Goal: Transaction & Acquisition: Purchase product/service

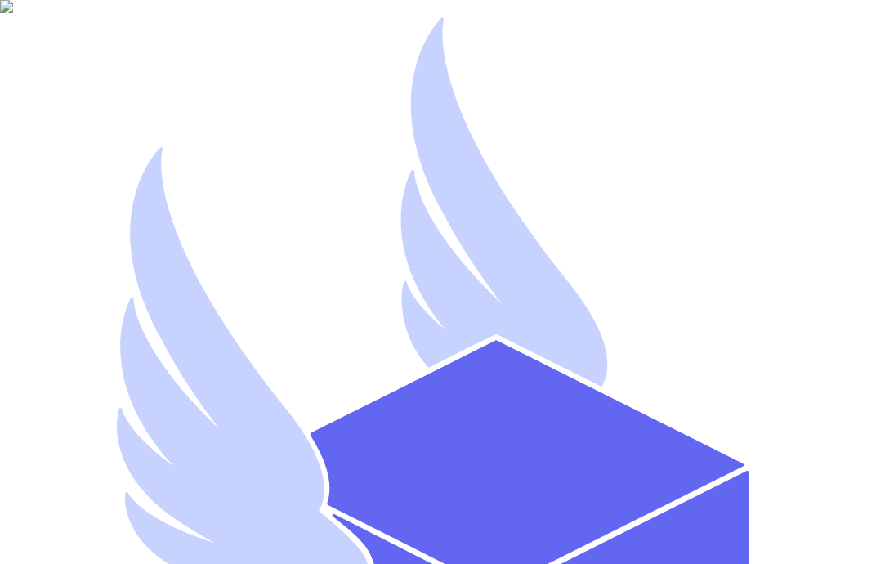
type input "A"
type input "David Off"
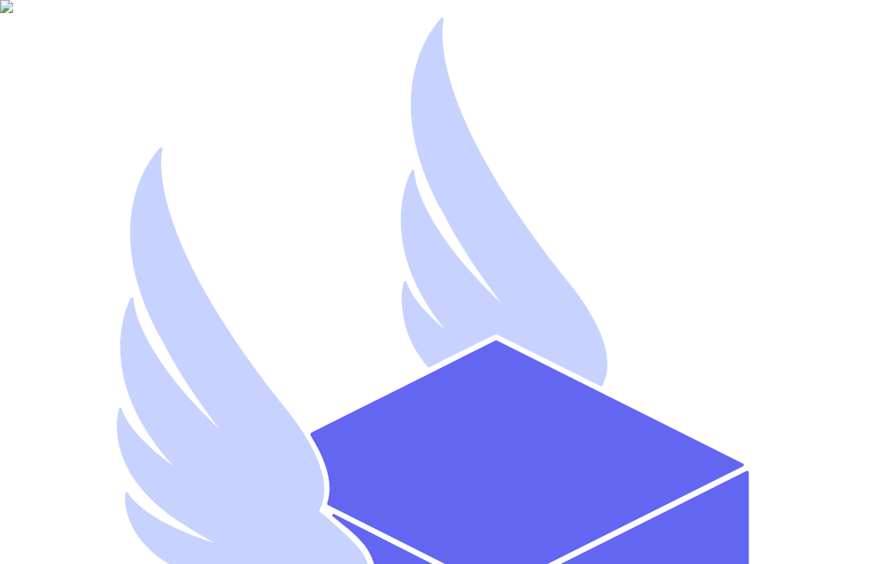
type input "davidoff"
type input "s.abderrehman+1@gmail.com"
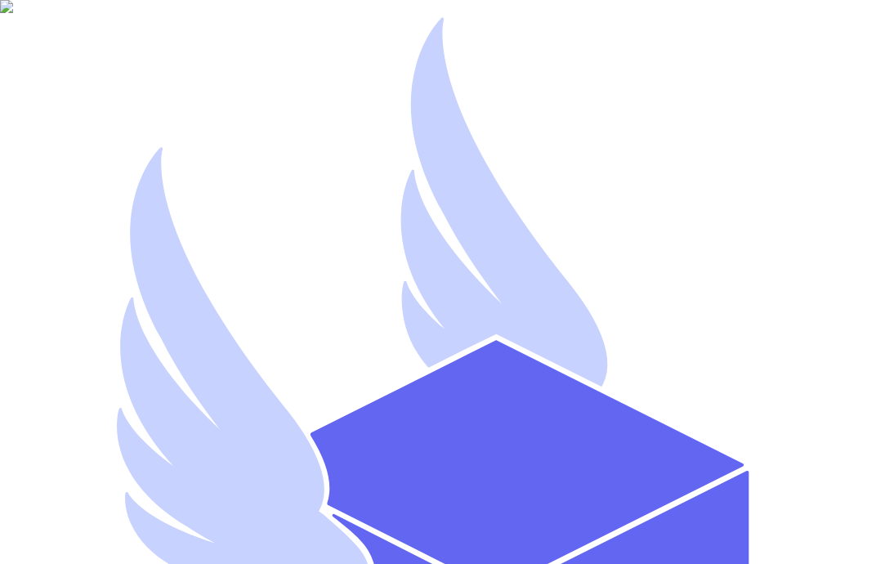
select select "you_reached_out_to_me"
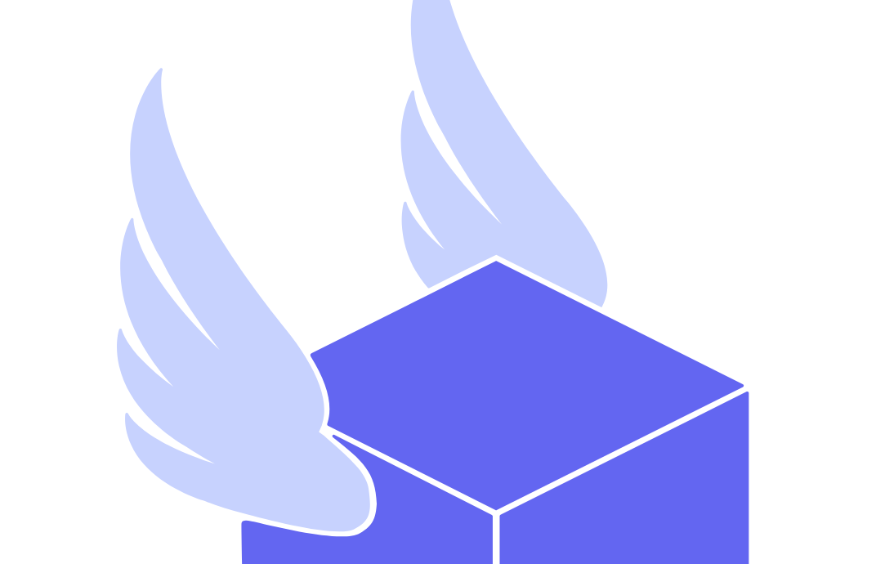
scroll to position [107, 0]
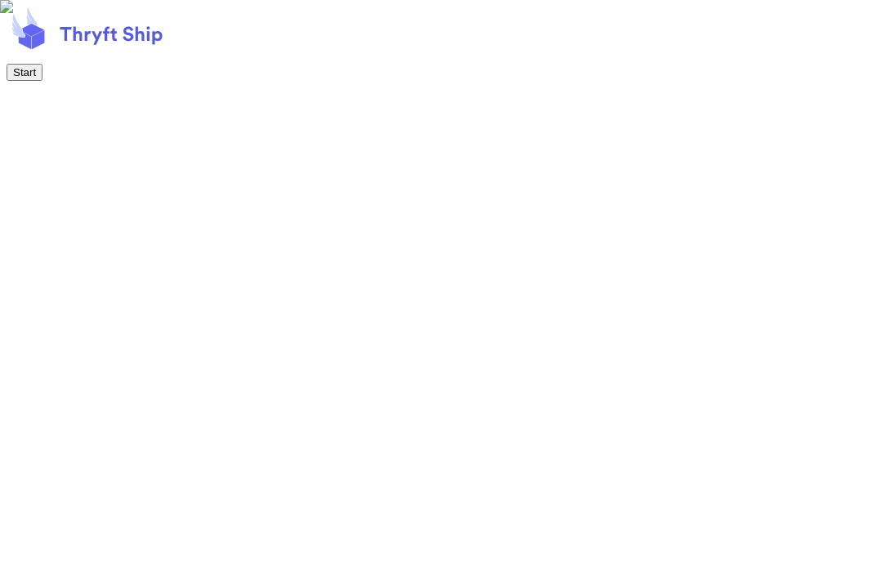
click at [42, 81] on button "Start" at bounding box center [25, 72] width 36 height 17
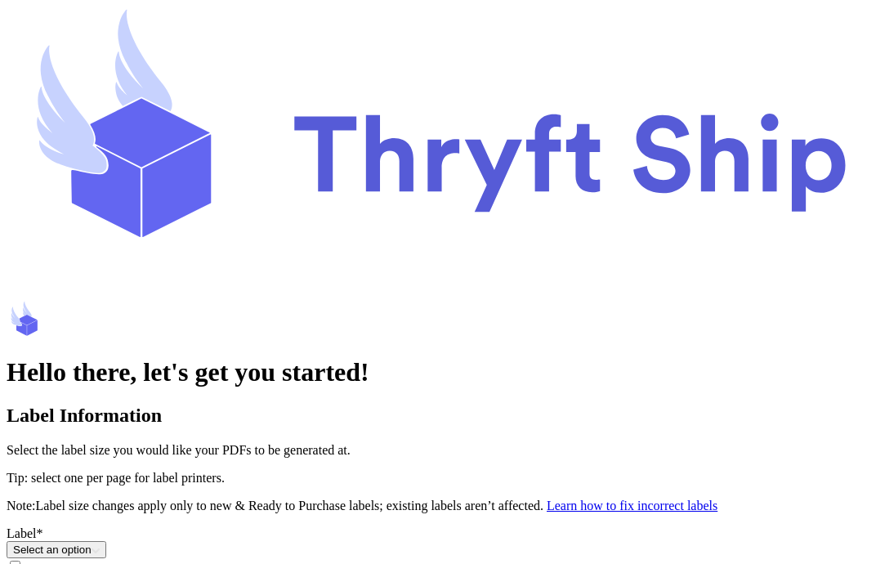
click at [106, 541] on button "Select an option" at bounding box center [57, 549] width 100 height 17
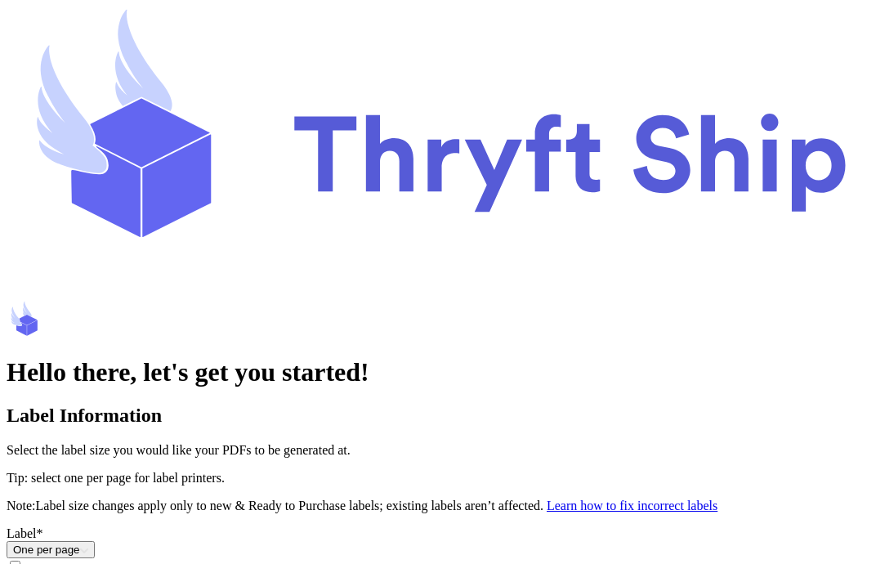
click at [20, 561] on input "Print item name on labels as default" at bounding box center [15, 566] width 11 height 11
type input "David"
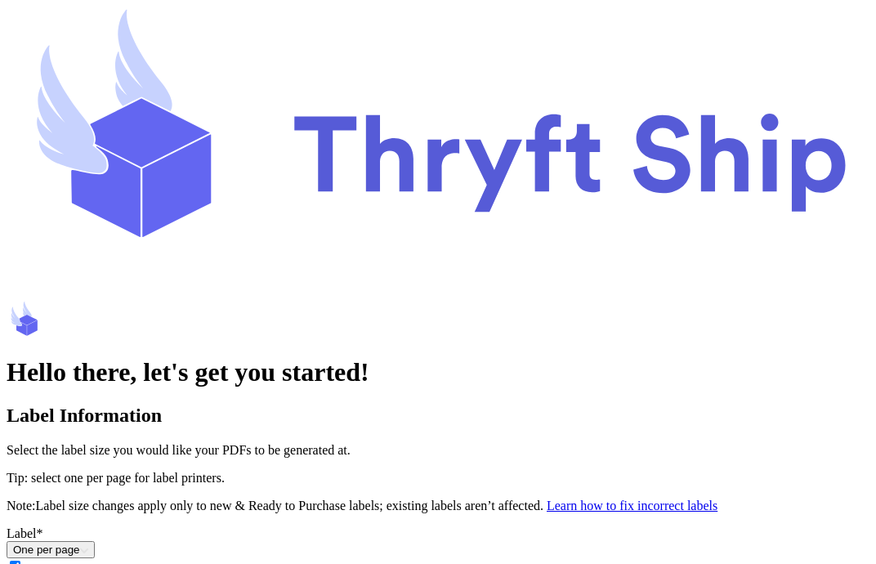
type input "Off"
type input "Cigarettes"
type input "0000000000"
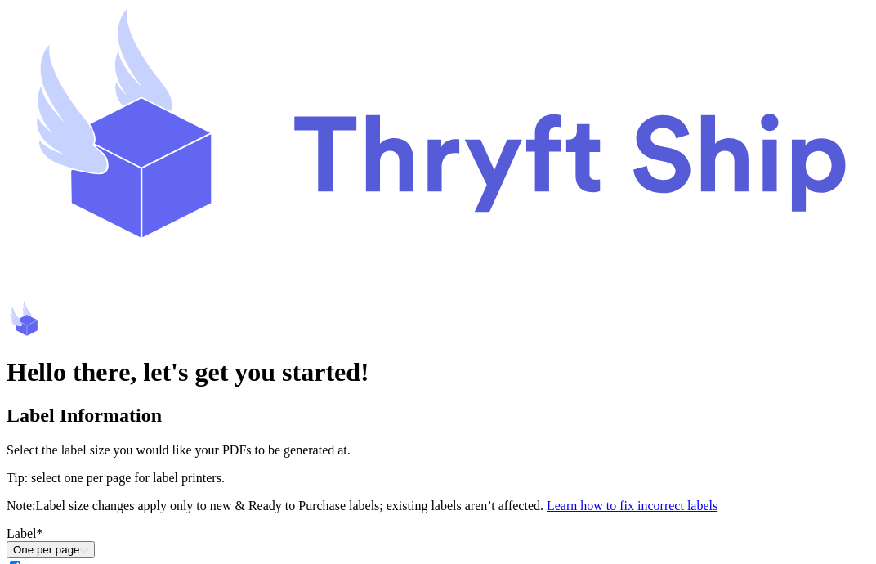
paste input "889 Freed Drive"
type input "889 Freed Drive"
paste input "Stockton"
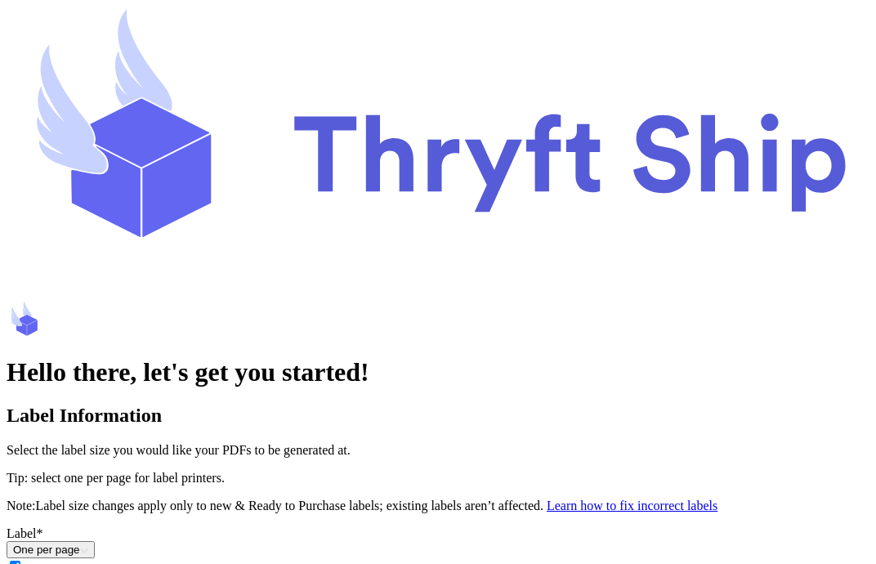
type input "Stockton"
select select "CA"
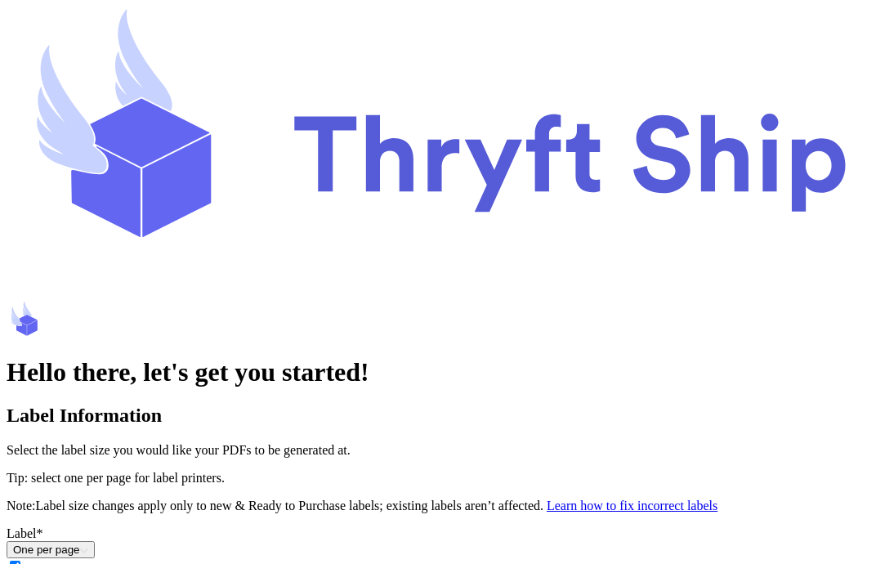
paste input "95219"
type input "95219"
select select
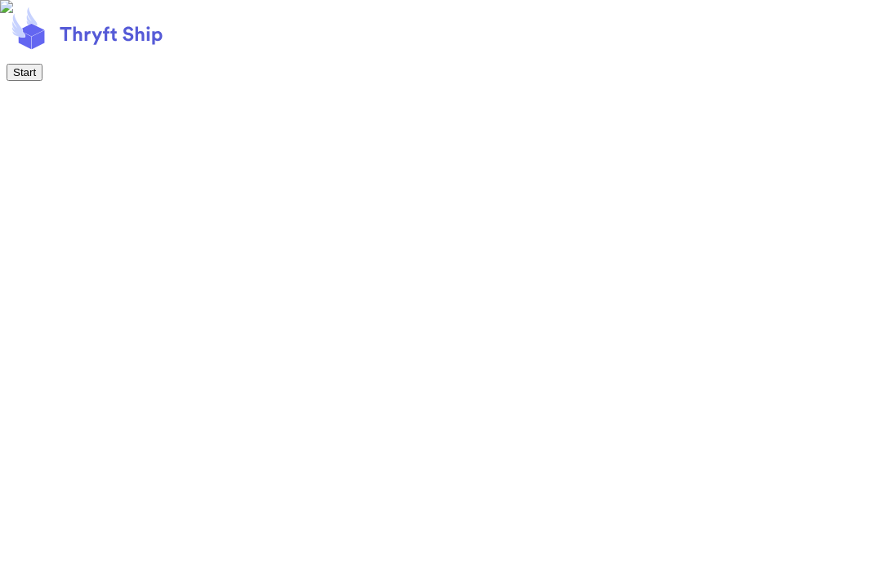
click at [42, 81] on button "Start" at bounding box center [25, 72] width 36 height 17
click at [42, 81] on button "Next" at bounding box center [24, 72] width 35 height 17
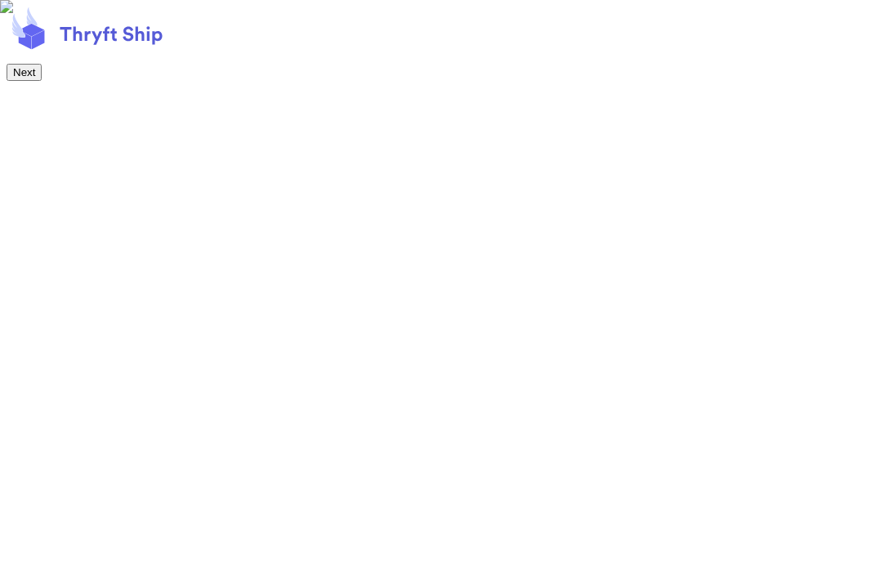
click at [42, 81] on button "Next" at bounding box center [24, 72] width 35 height 17
click at [91, 81] on button "Start Shipping!" at bounding box center [49, 72] width 84 height 17
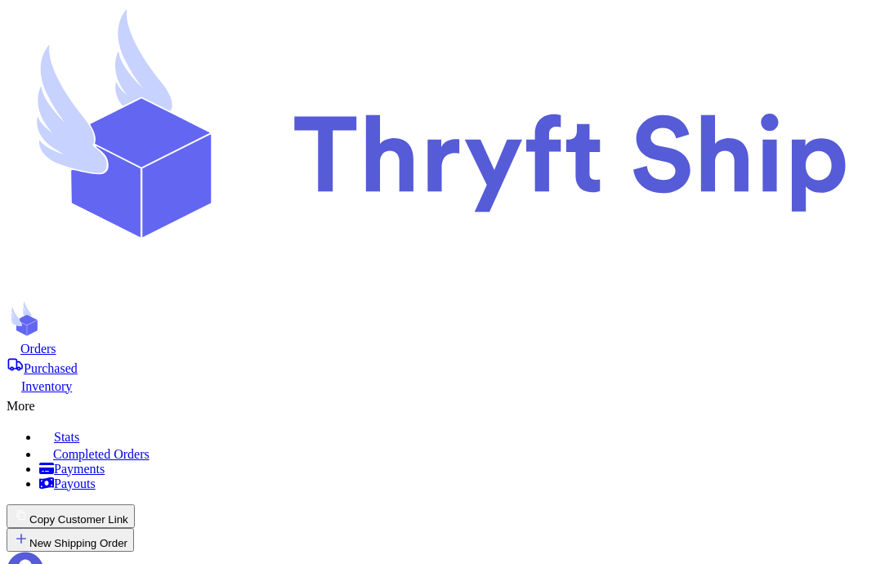
click at [44, 552] on icon at bounding box center [25, 570] width 37 height 37
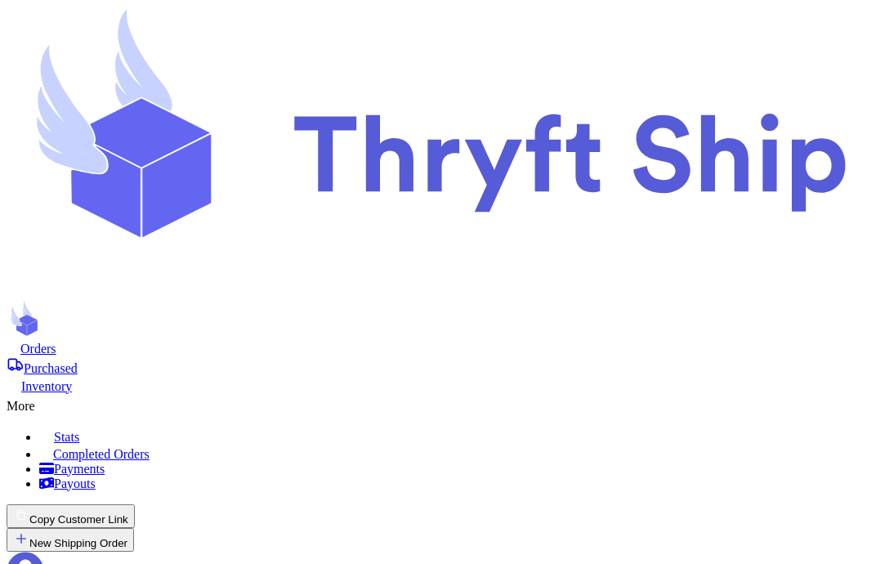
checkbox input "true"
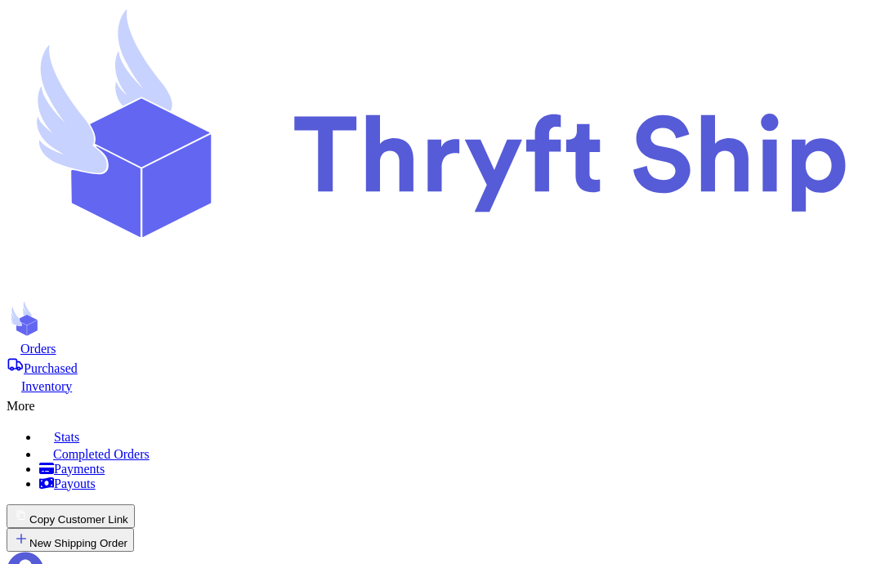
scroll to position [595, 0]
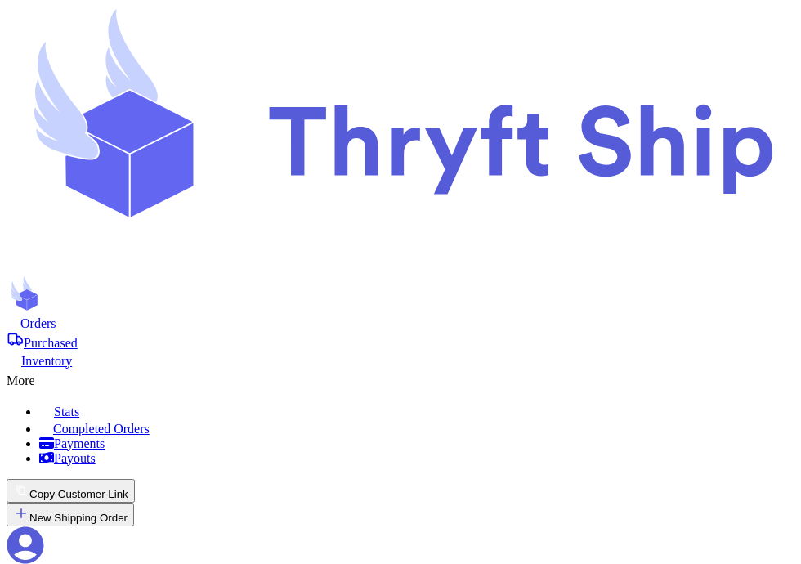
scroll to position [177, 0]
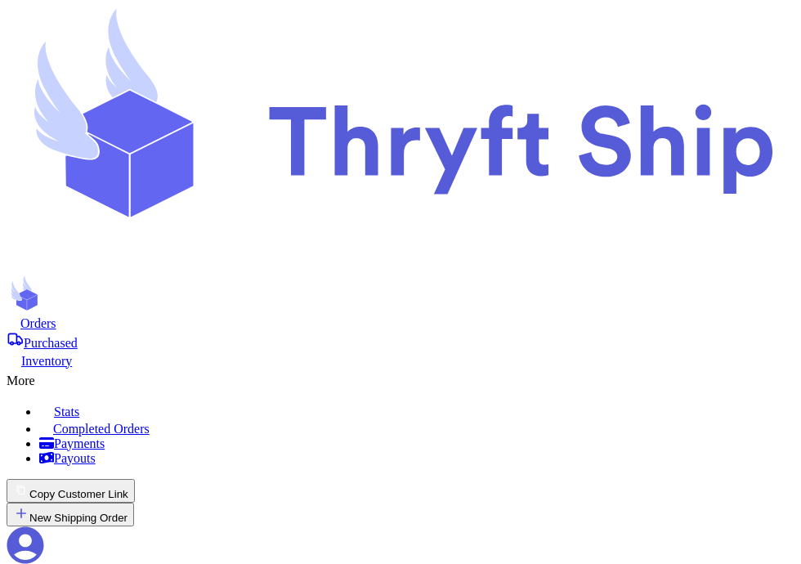
checkbox input "true"
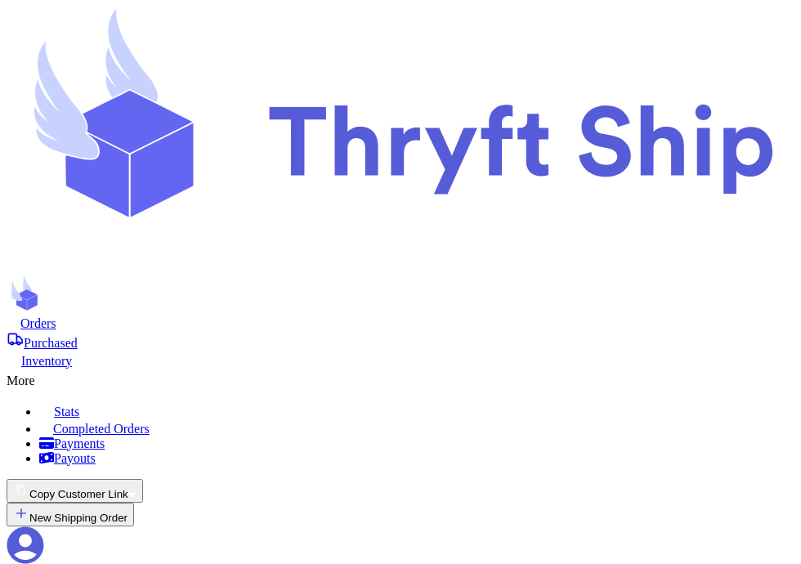
scroll to position [132, 0]
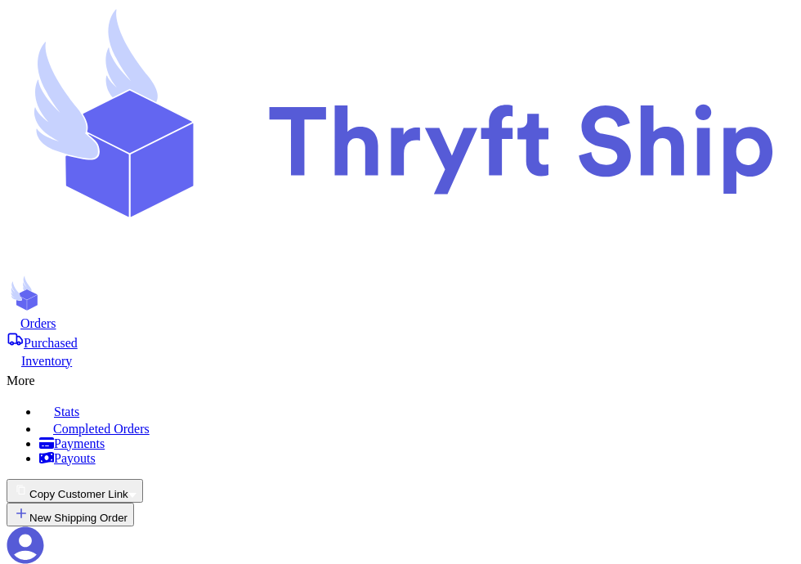
drag, startPoint x: 229, startPoint y: 351, endPoint x: 476, endPoint y: 346, distance: 247.6
copy p "Manage account and business settings."
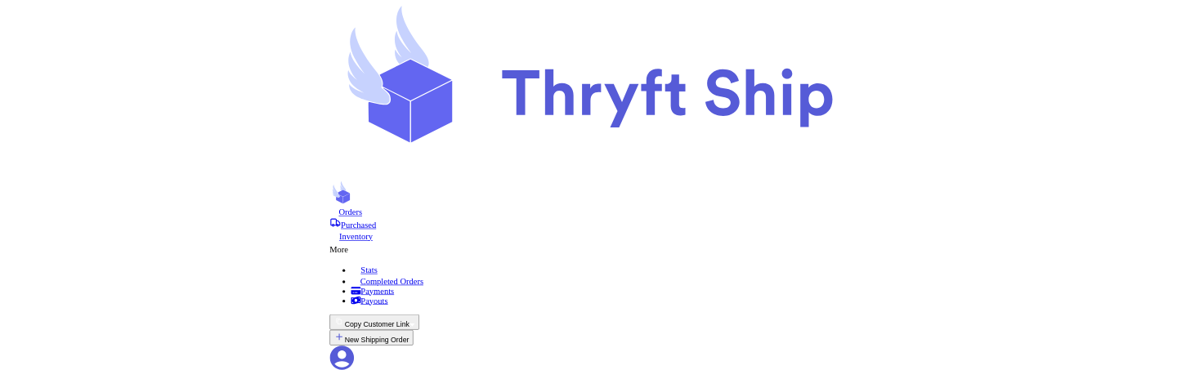
scroll to position [0, 0]
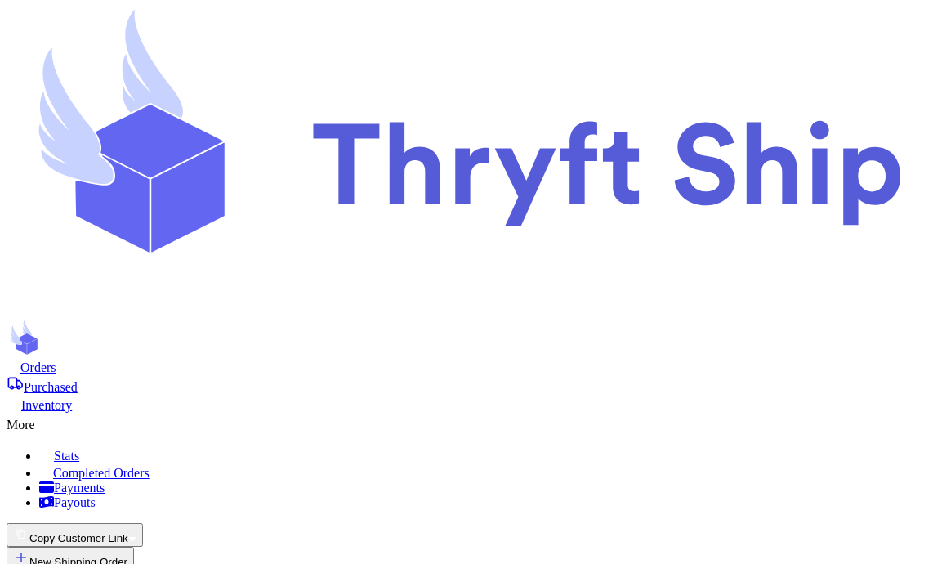
click at [56, 360] on span "Orders" at bounding box center [38, 367] width 36 height 14
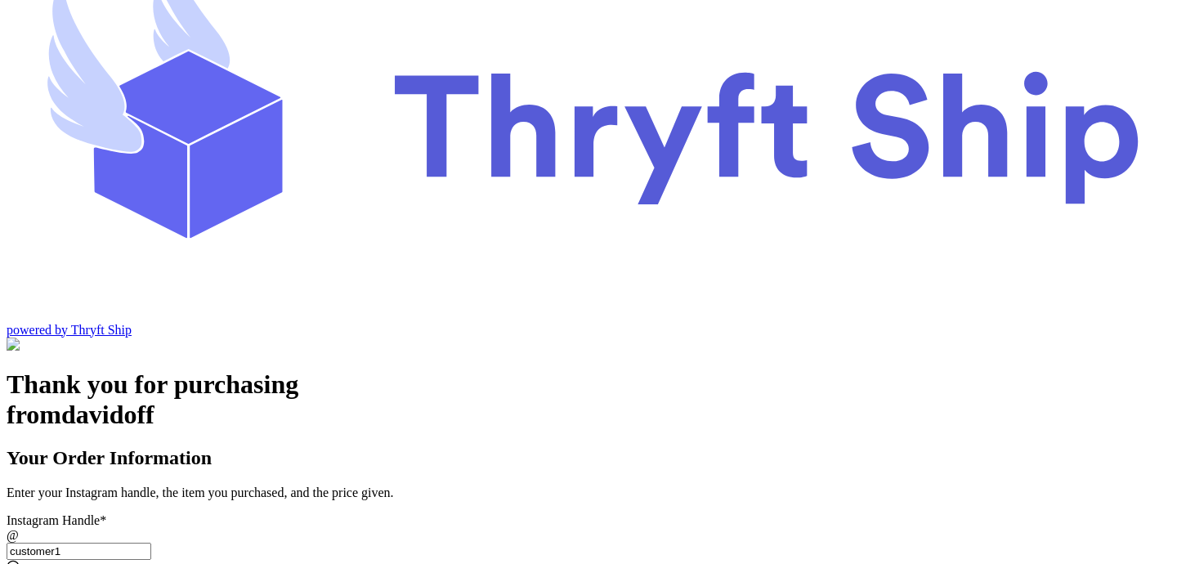
scroll to position [83, 0]
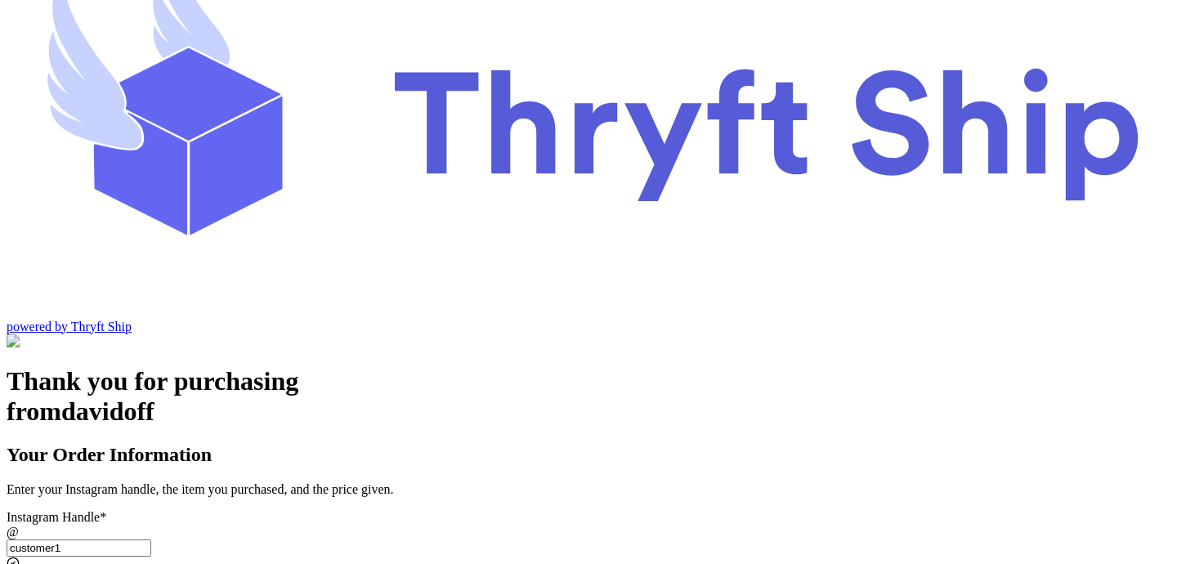
type input "customer1"
checkbox input "true"
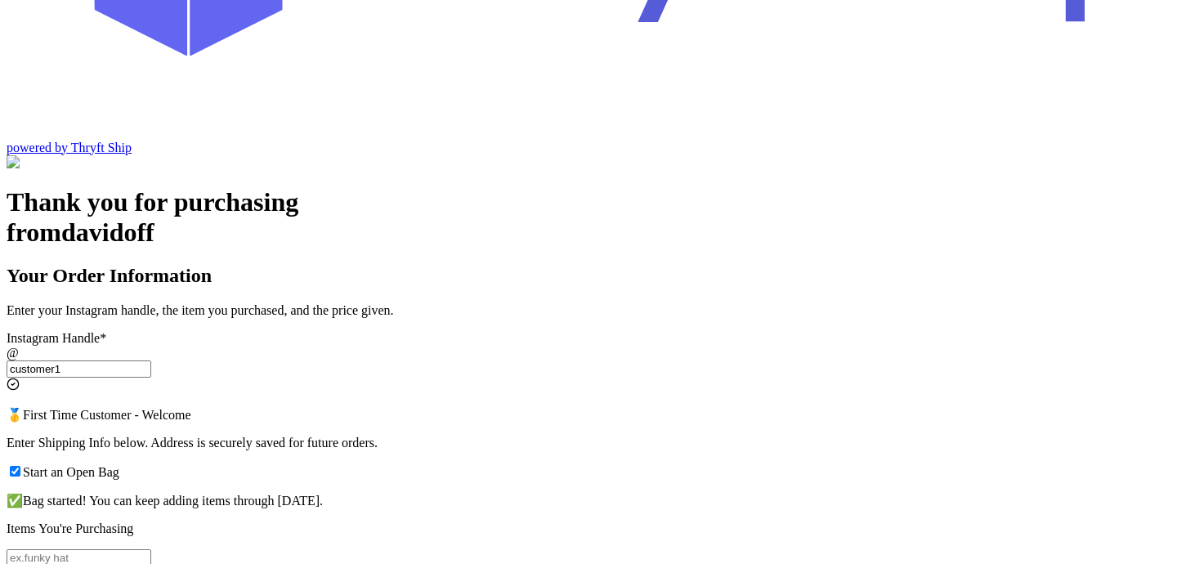
scroll to position [270, 0]
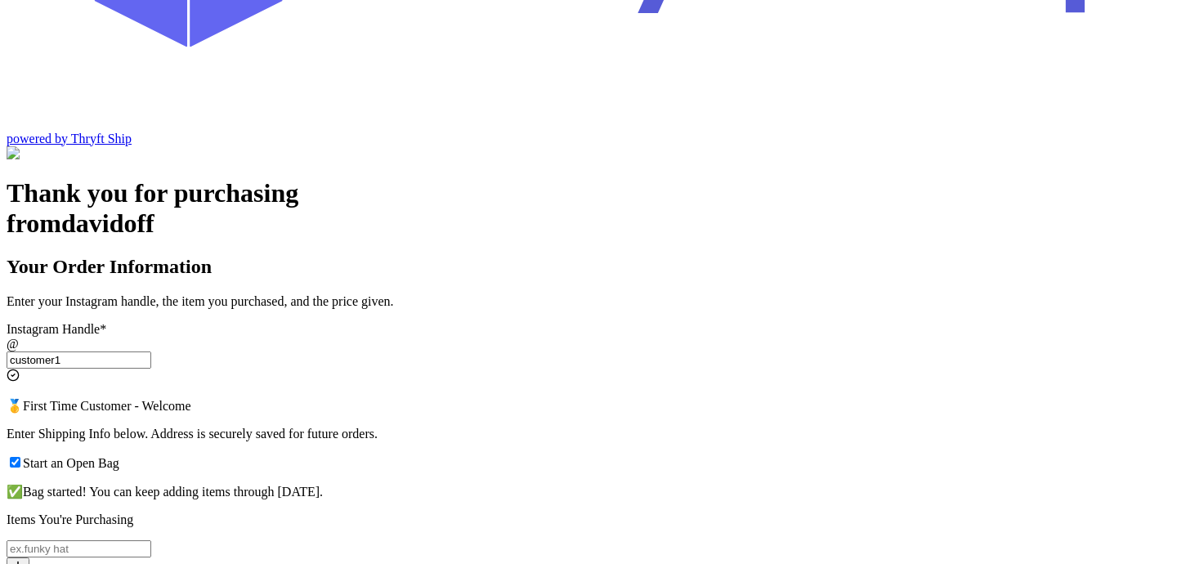
click at [151, 516] on input "Start an Open Bag" at bounding box center [79, 548] width 145 height 17
type input "item 1"
type input "100"
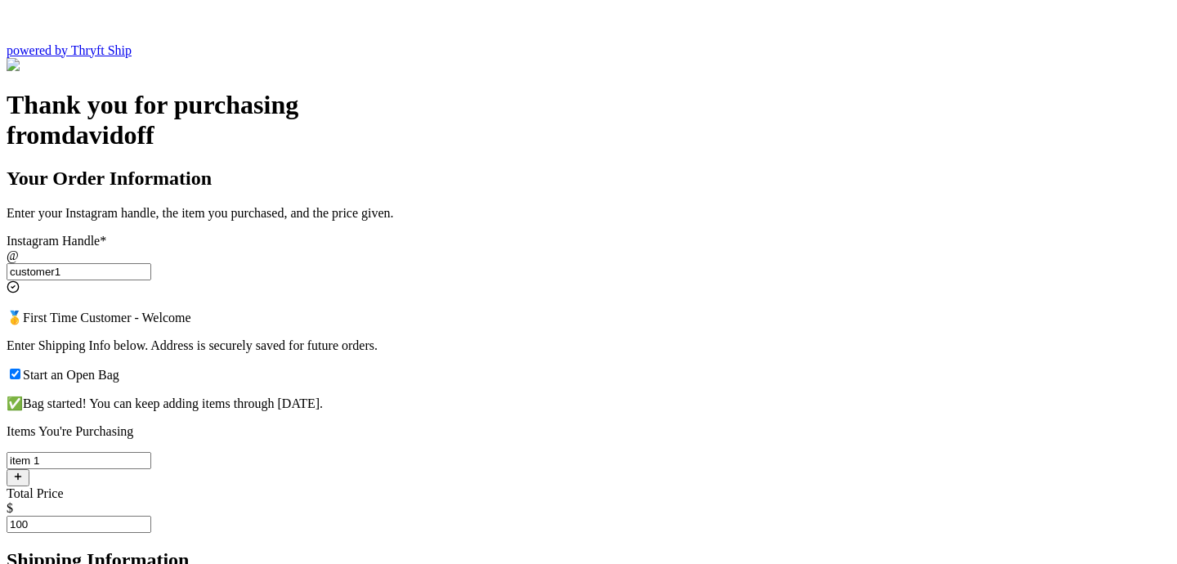
scroll to position [360, 0]
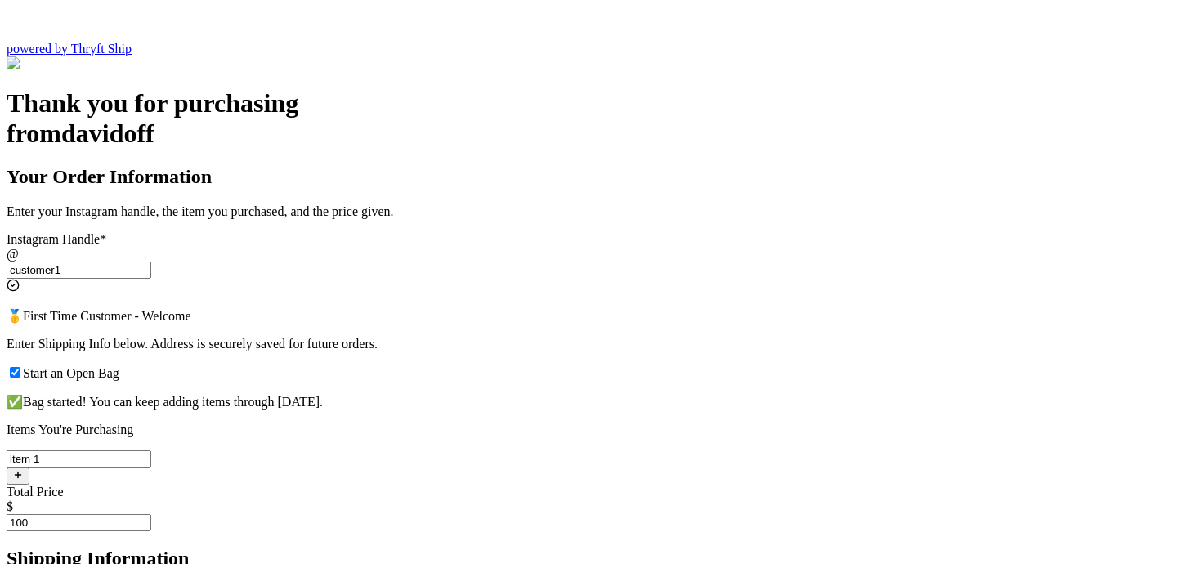
type input "s.abderrehman@gmail.com"
type input "Abdul"
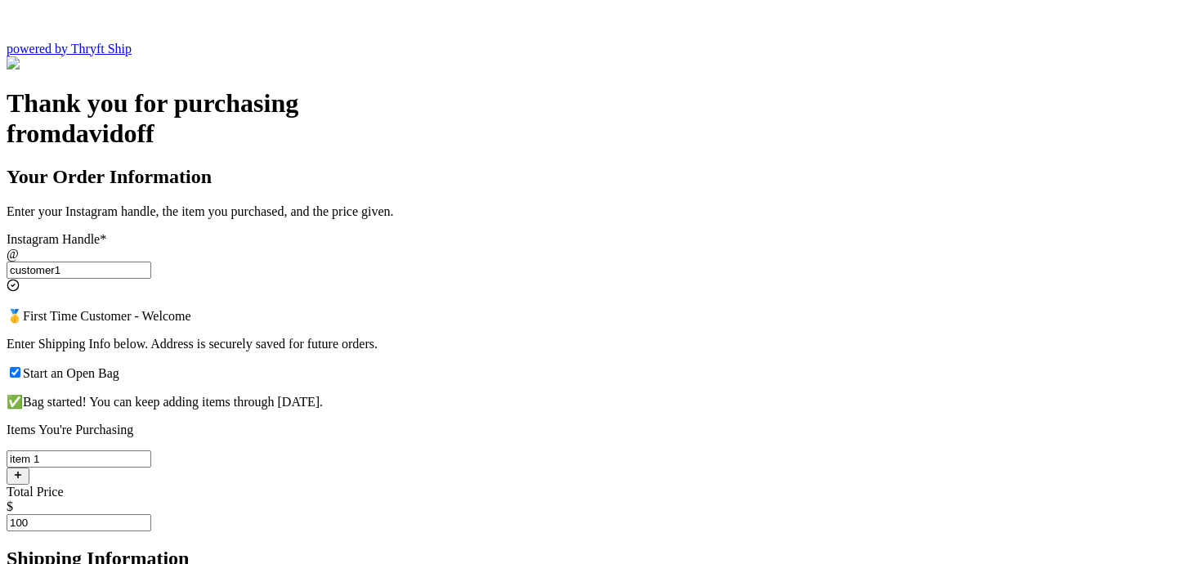
type input "Rehman"
type input "Engineer Town Sector A near Valencia Town"
type input "Lahore"
type input "s.abderrehman+2@gmail.com"
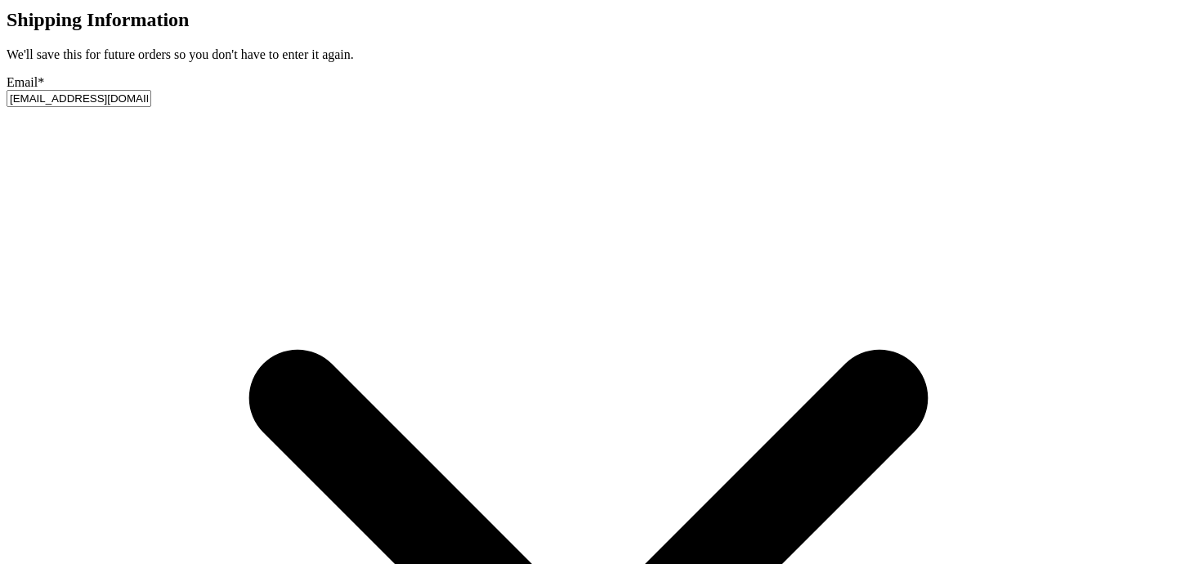
scroll to position [918, 0]
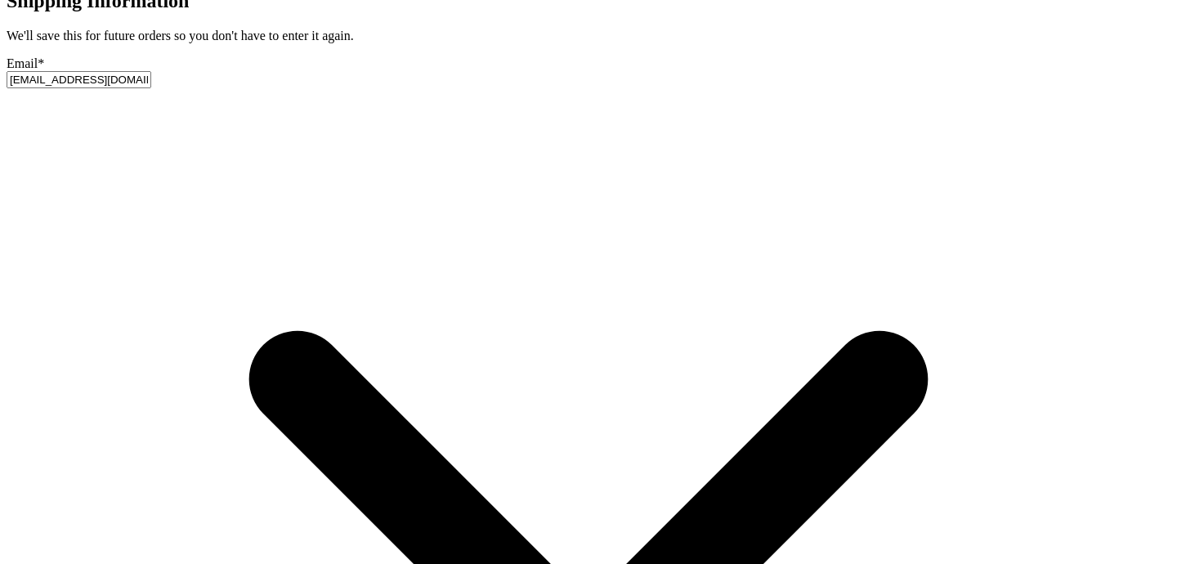
drag, startPoint x: 668, startPoint y: 127, endPoint x: 296, endPoint y: 131, distance: 372.7
paste input "3629 Broadcast Drive"
type input "3629 Broadcast Drive"
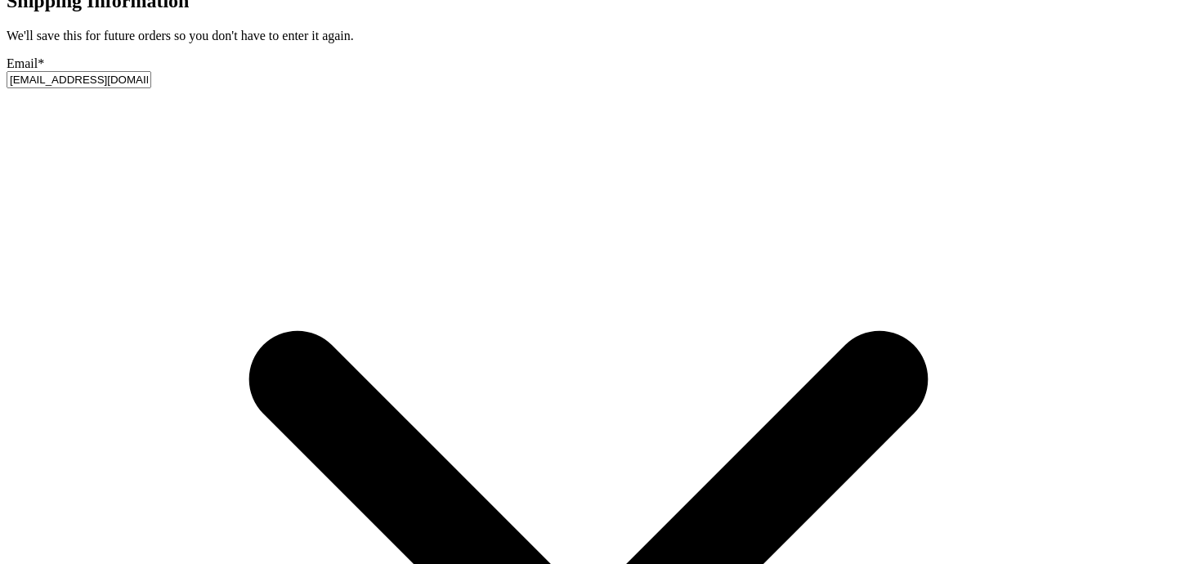
paste input "Charlott"
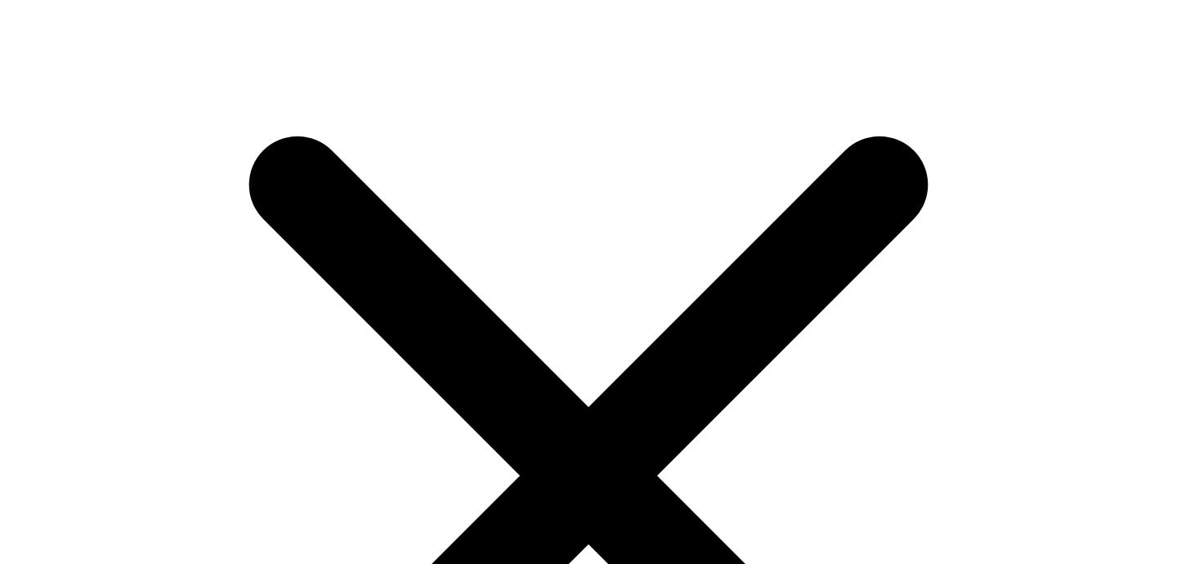
scroll to position [1163, 0]
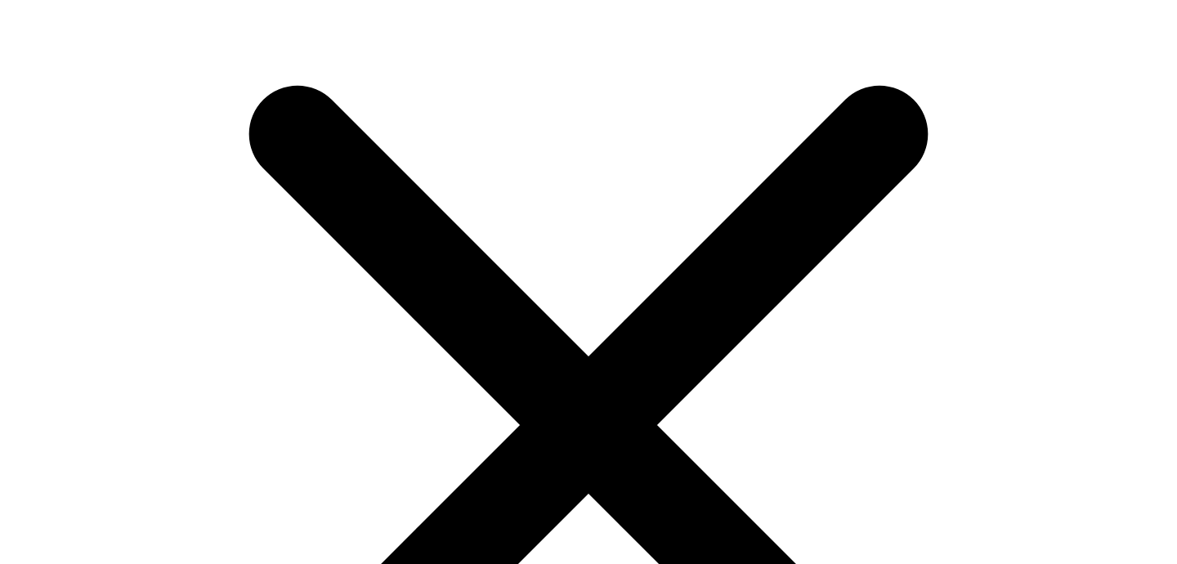
type input "Charlotte"
type input "1"
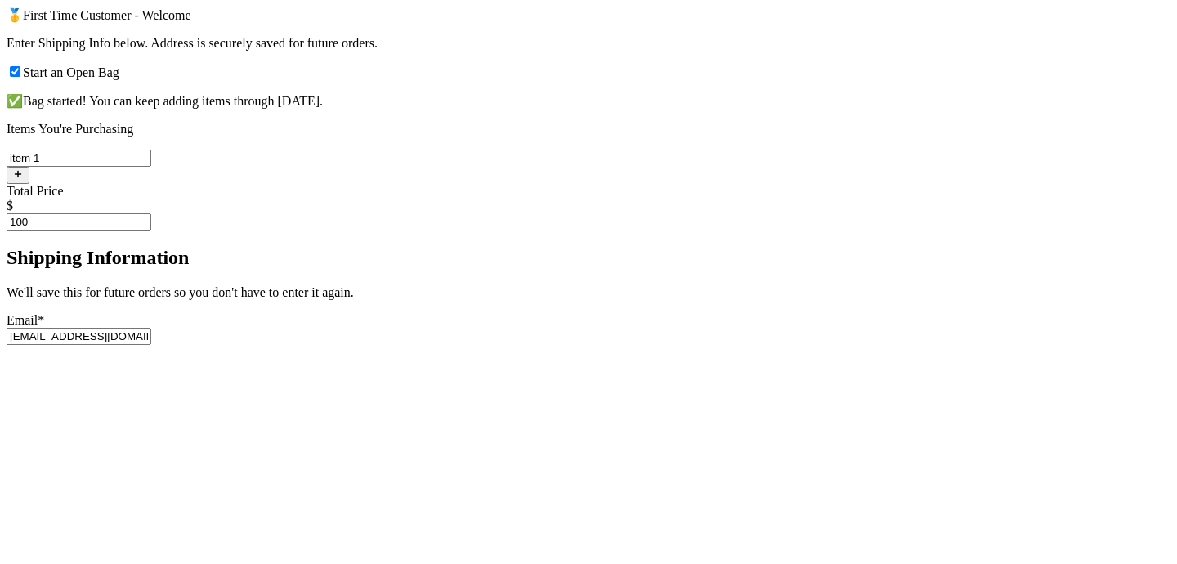
scroll to position [657, 0]
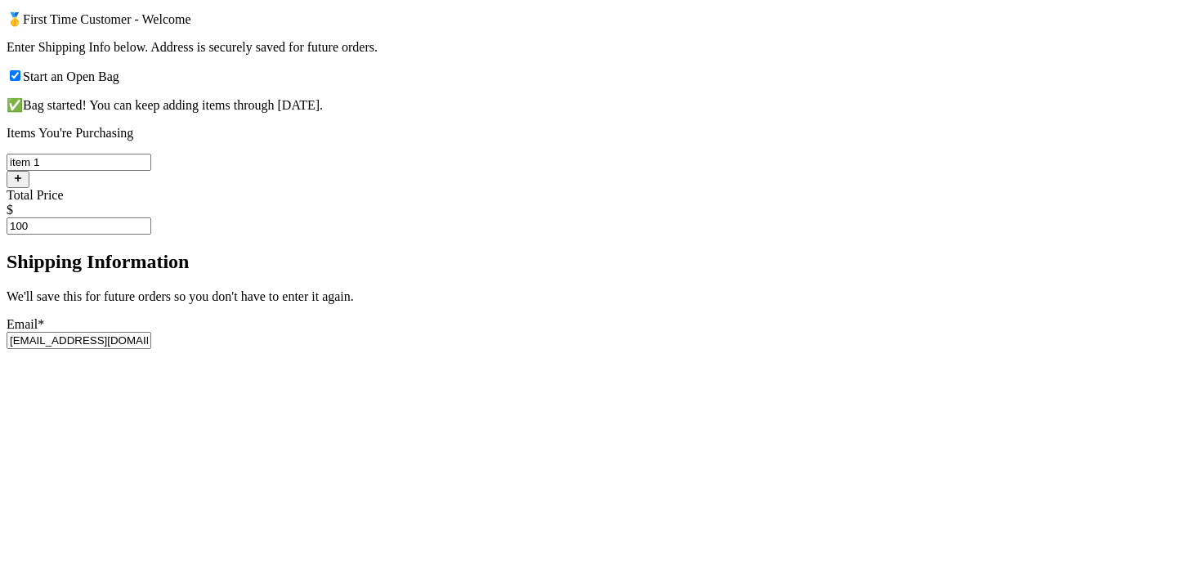
type input "93013"
type input "s.abderrehman+2@gmail.com"
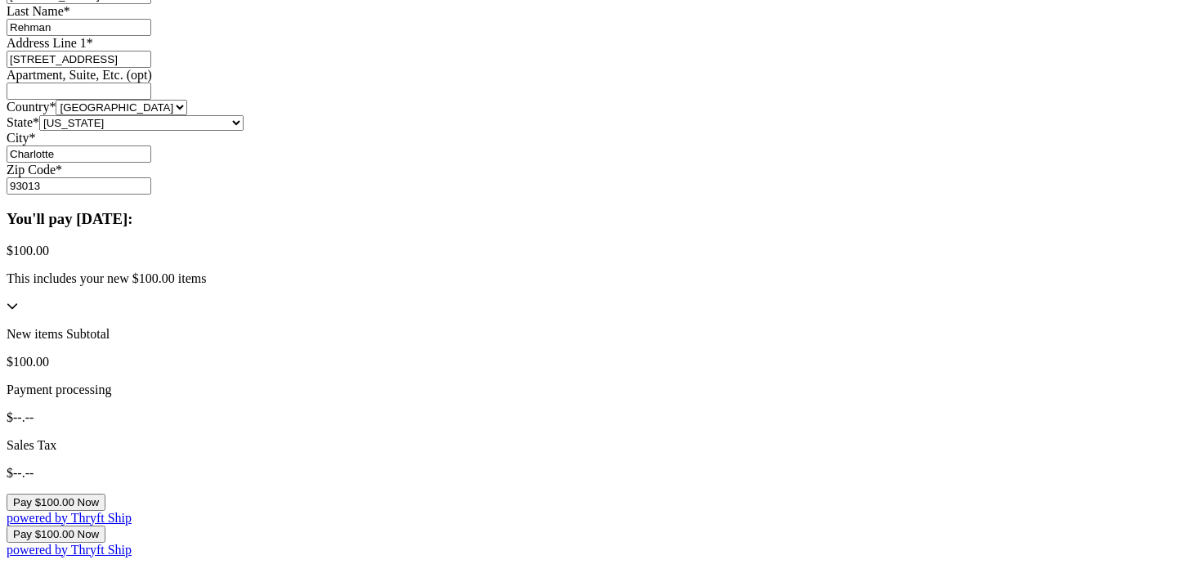
scroll to position [1150, 0]
click at [105, 494] on button "Pay $100.00 Now" at bounding box center [56, 502] width 99 height 17
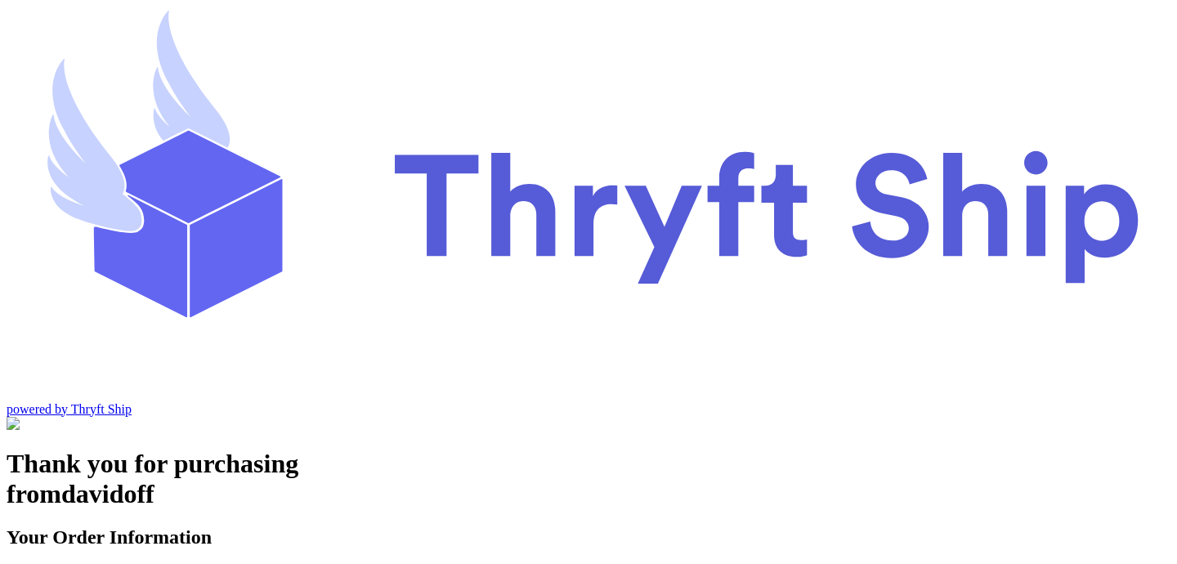
scroll to position [45, 0]
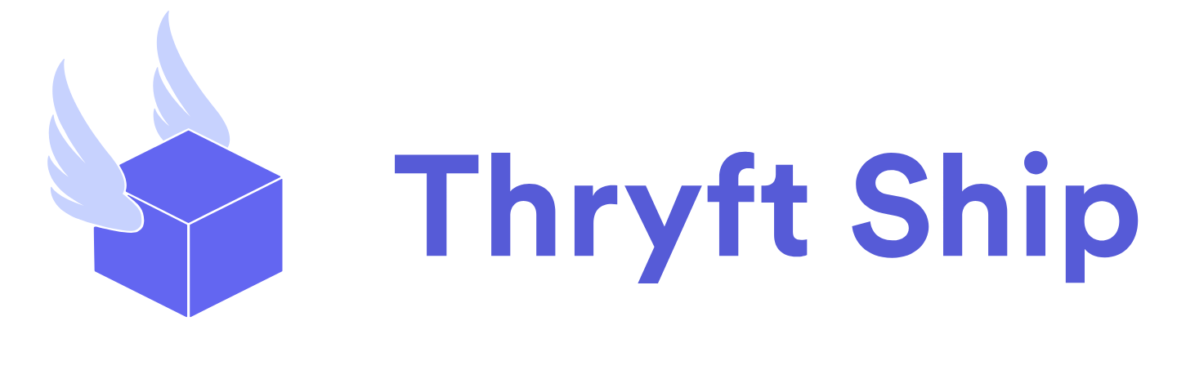
scroll to position [692, 0]
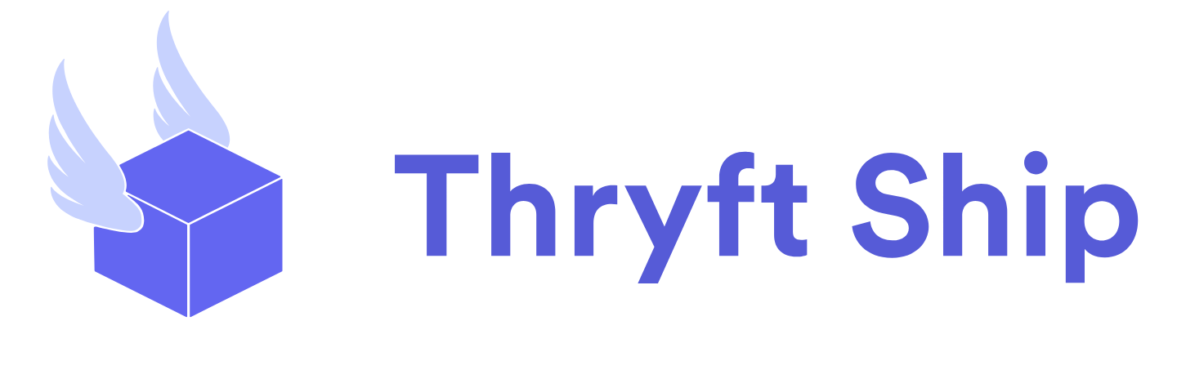
checkbox input "true"
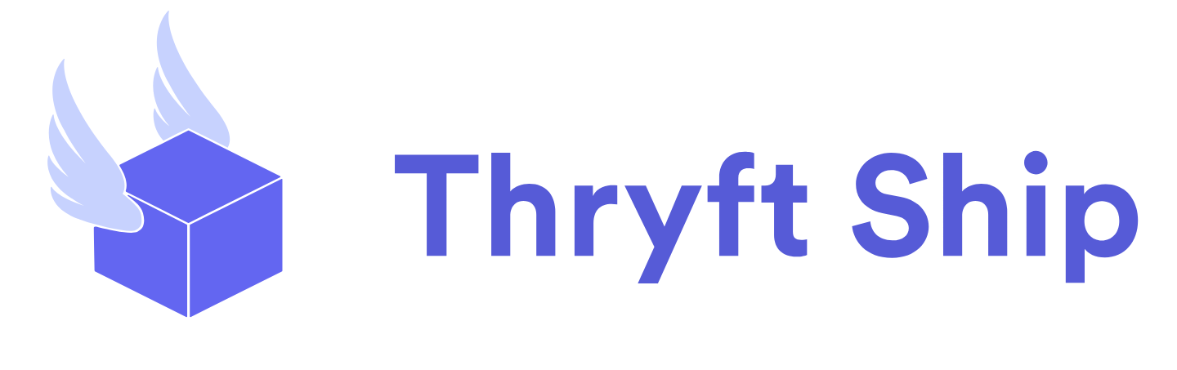
select select "paid"
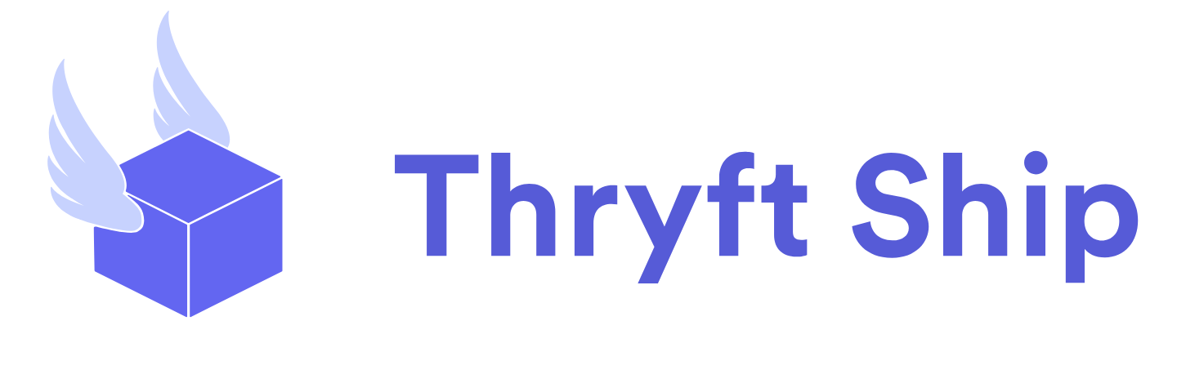
scroll to position [1111, 0]
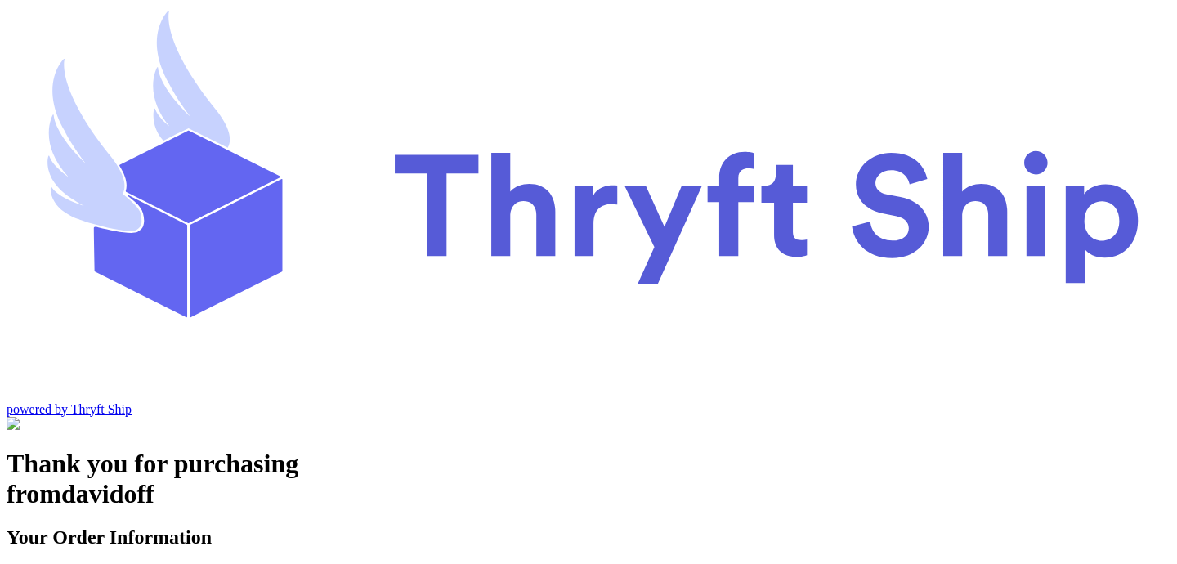
type input "customer1"
type input "Charlotte"
type input "93013"
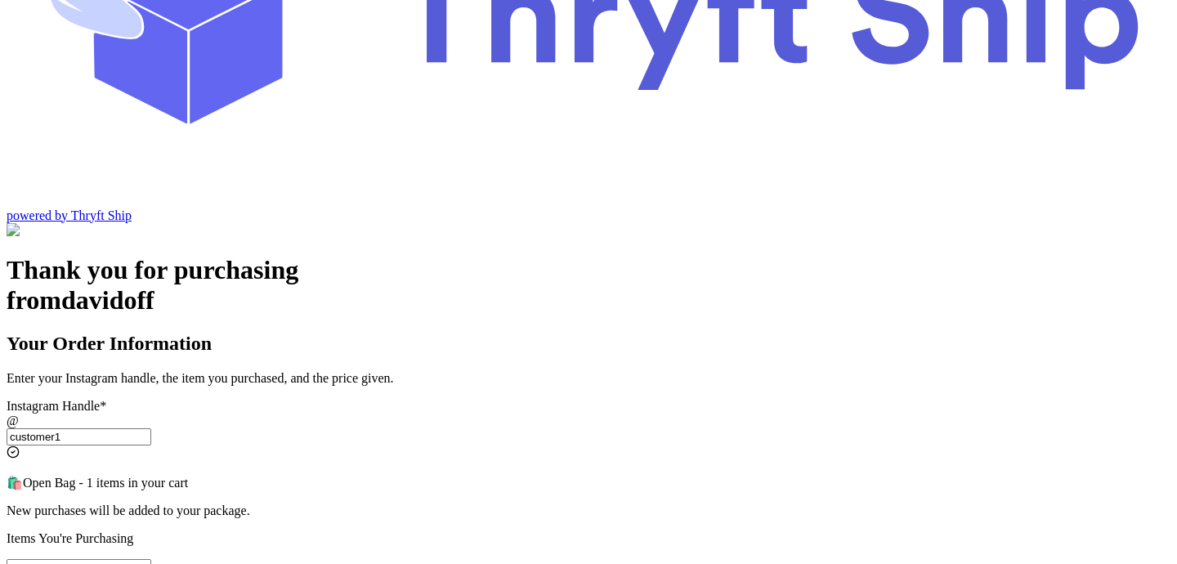
scroll to position [194, 0]
type input "customer1"
click at [151, 558] on input "Instagram Handle *" at bounding box center [79, 566] width 145 height 17
type input "item 2"
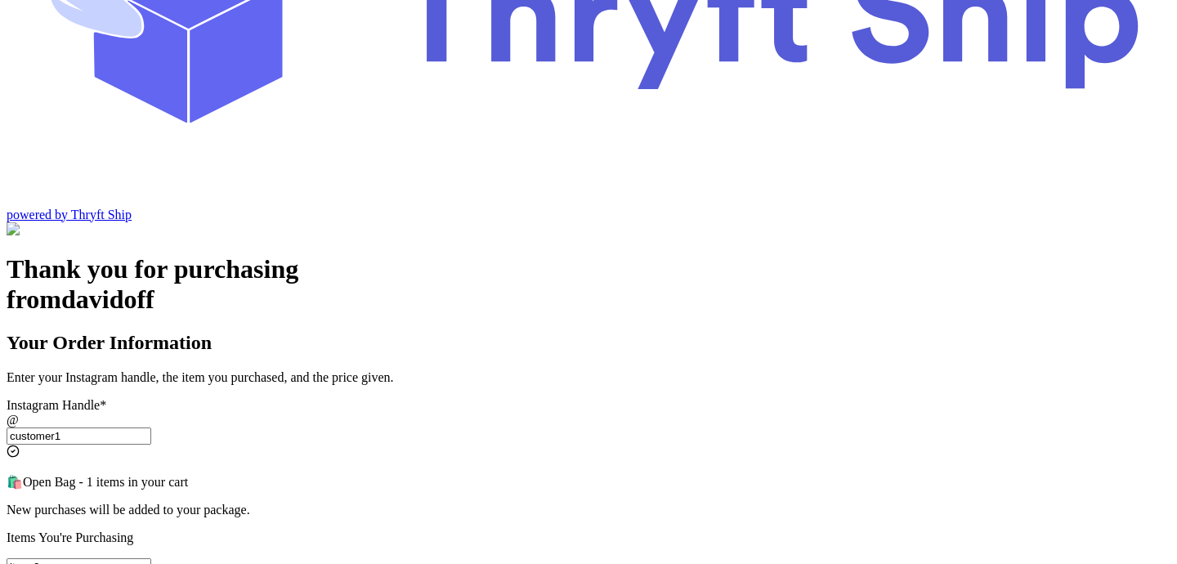
type input "50"
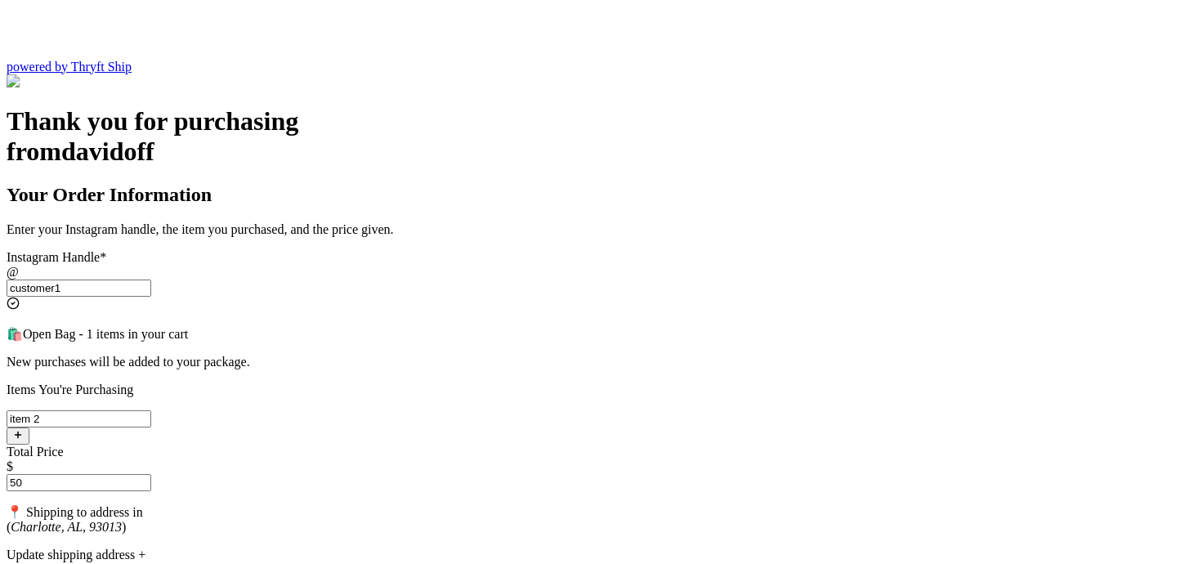
scroll to position [397, 0]
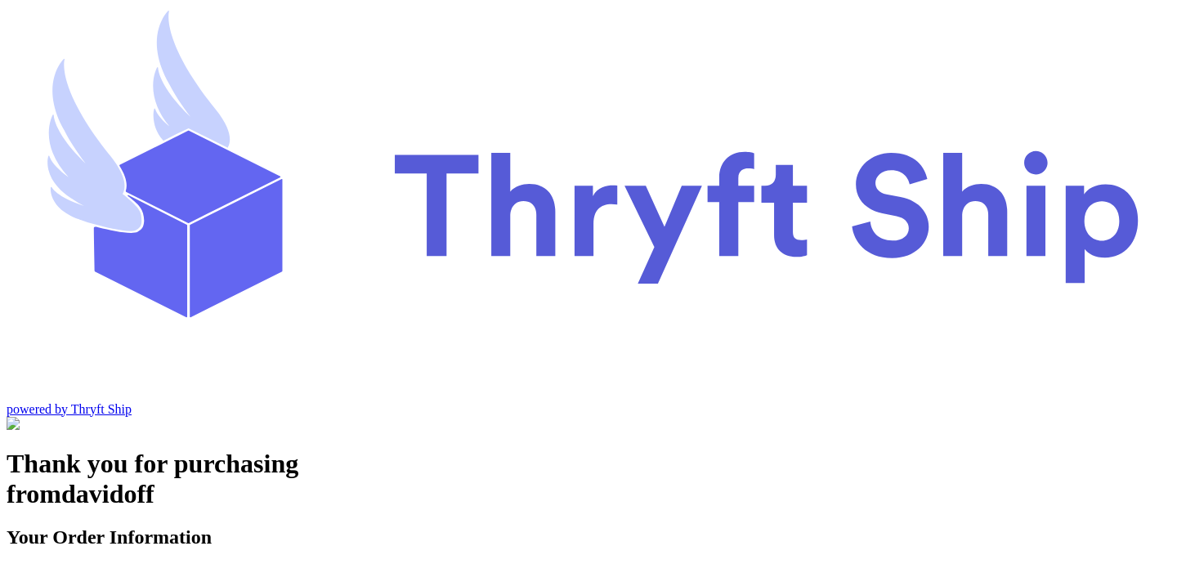
scroll to position [55, 0]
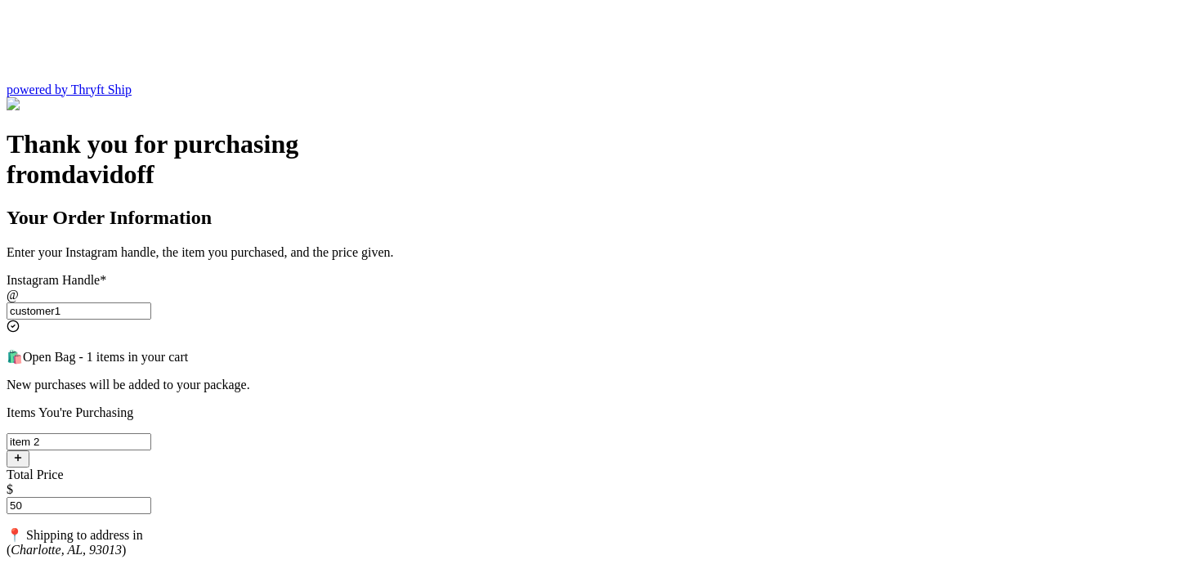
scroll to position [321, 0]
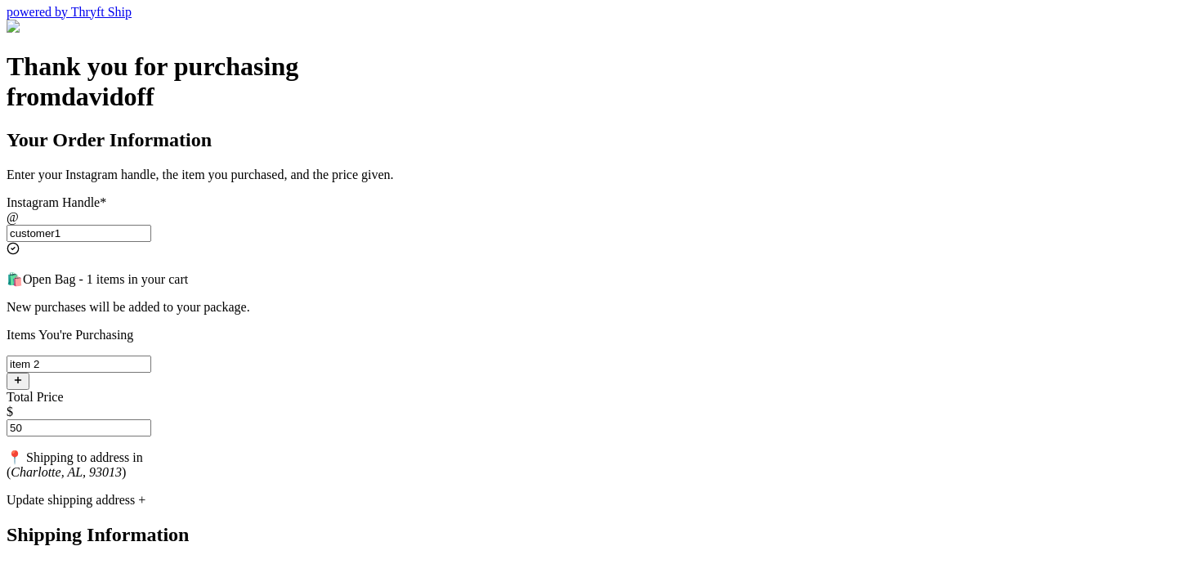
scroll to position [400, 0]
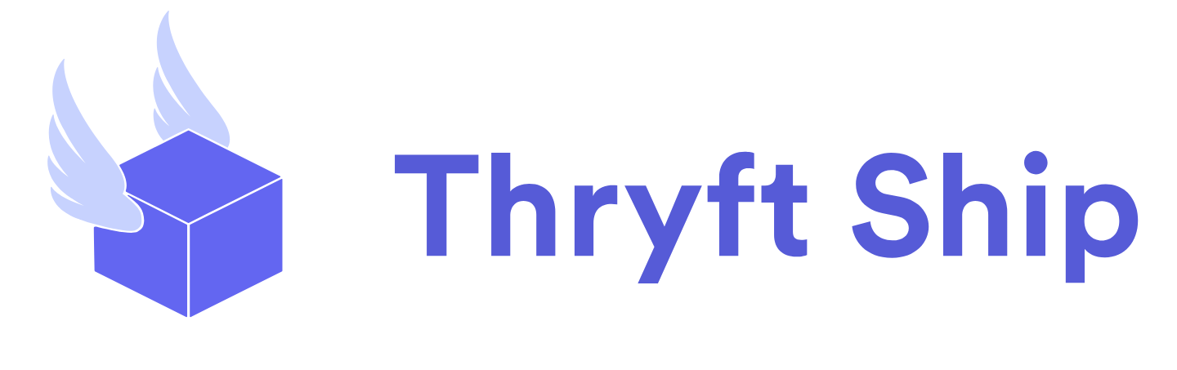
scroll to position [381, 0]
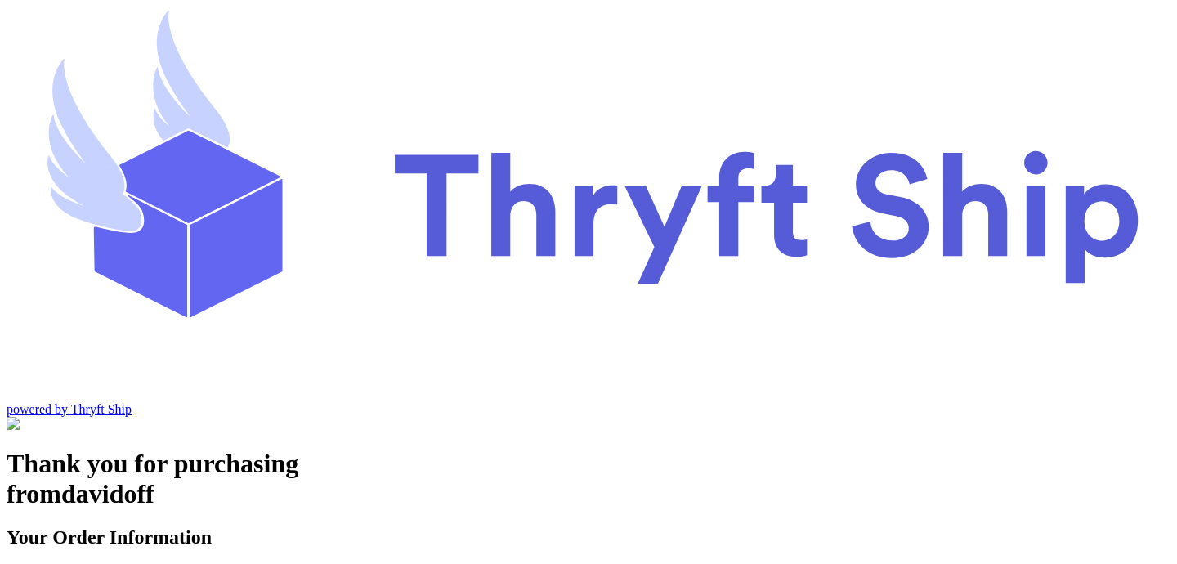
scroll to position [227, 0]
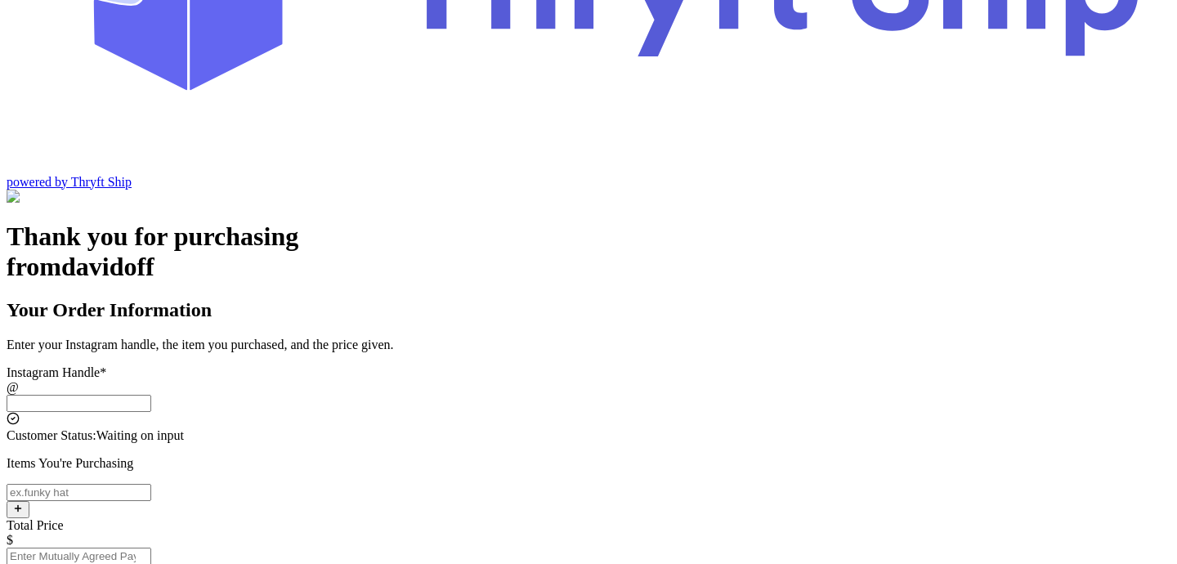
click at [151, 395] on input "Instagram Handle *" at bounding box center [79, 403] width 145 height 17
type input "customer1"
type input "Charlotte"
type input "93013"
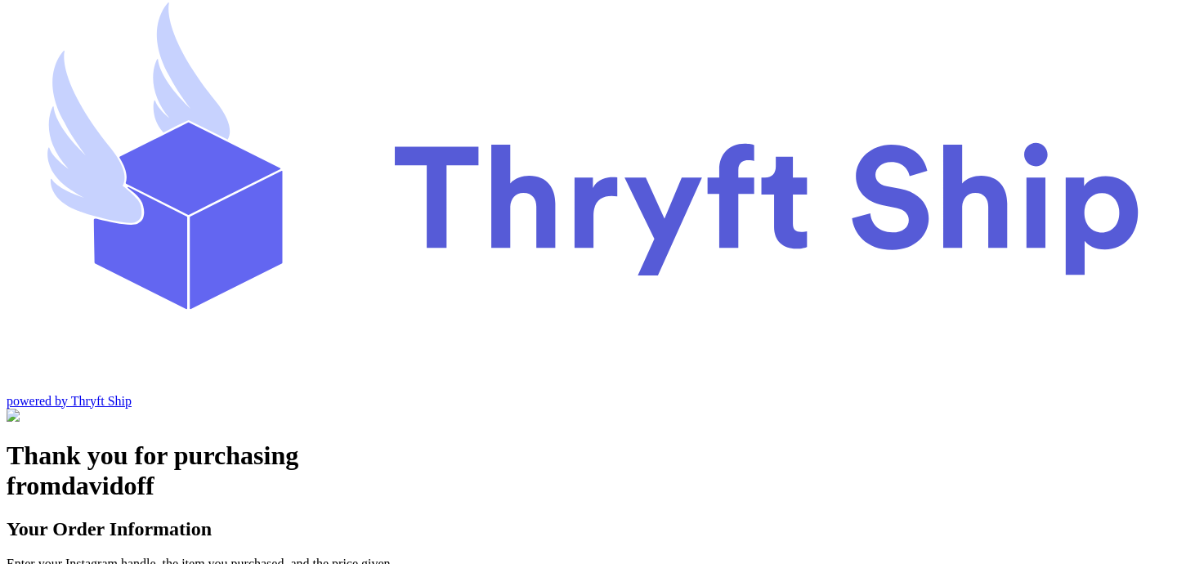
scroll to position [0, 0]
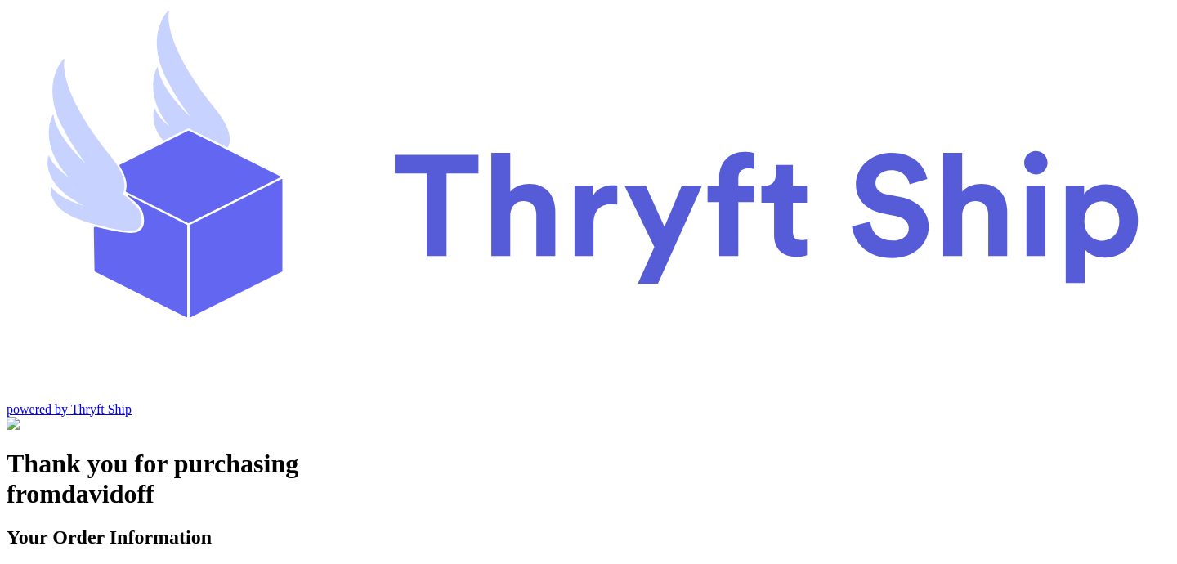
type input "customer1"
type input "item 2"
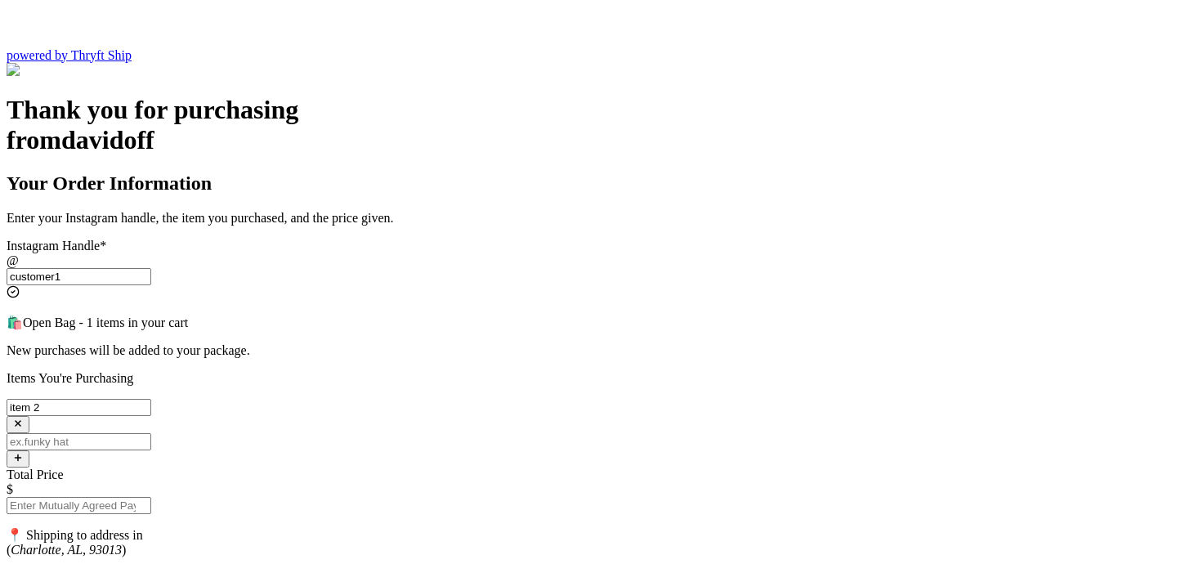
scroll to position [355, 0]
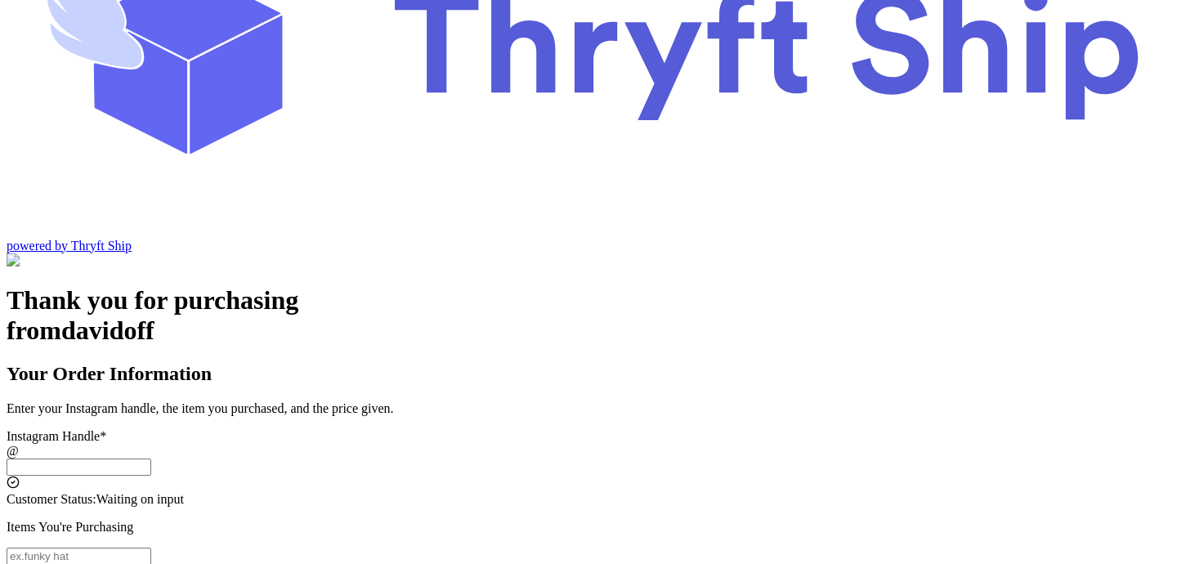
scroll to position [7, 0]
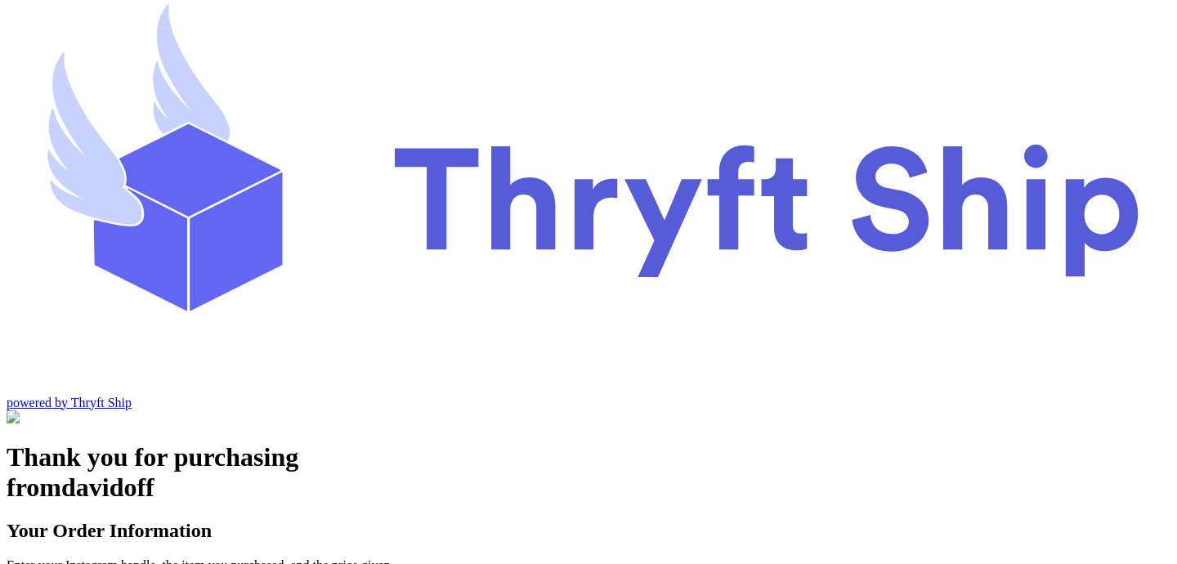
type input "customer1"
type input "Charlotte"
type input "93013"
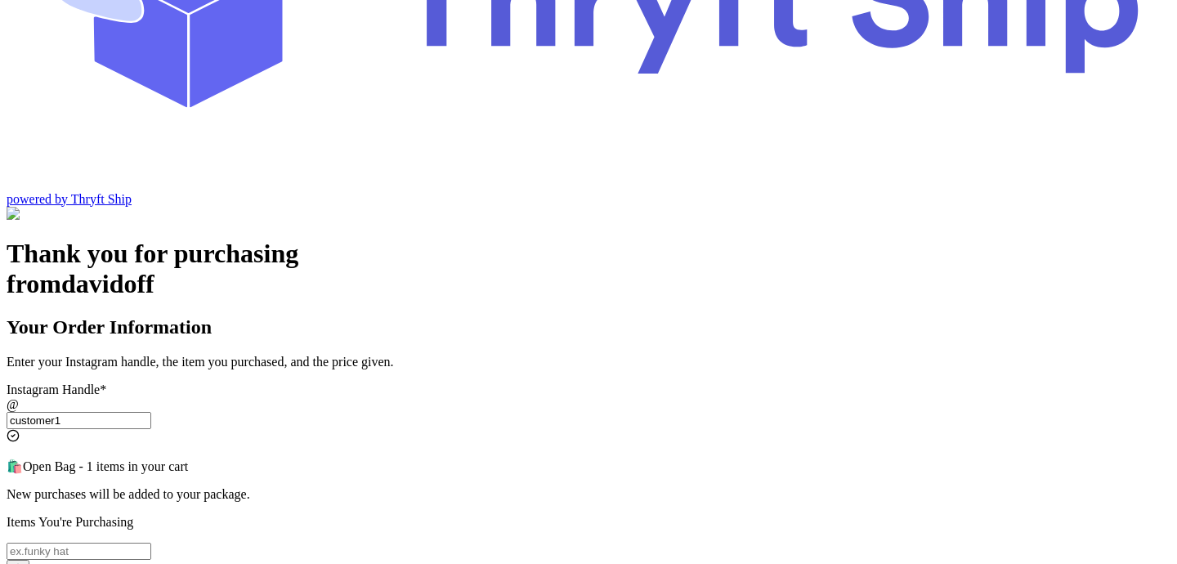
scroll to position [216, 0]
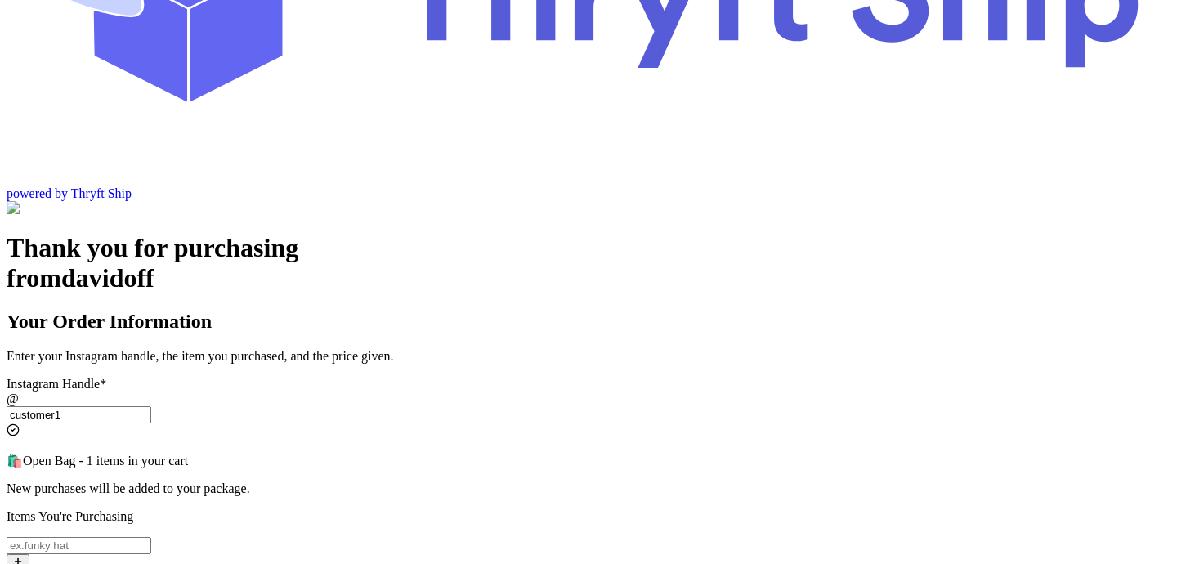
type input "customer1"
click at [151, 537] on input "Instagram Handle *" at bounding box center [79, 545] width 145 height 17
type input "item 2"
click at [29, 554] on button "button" at bounding box center [18, 562] width 23 height 17
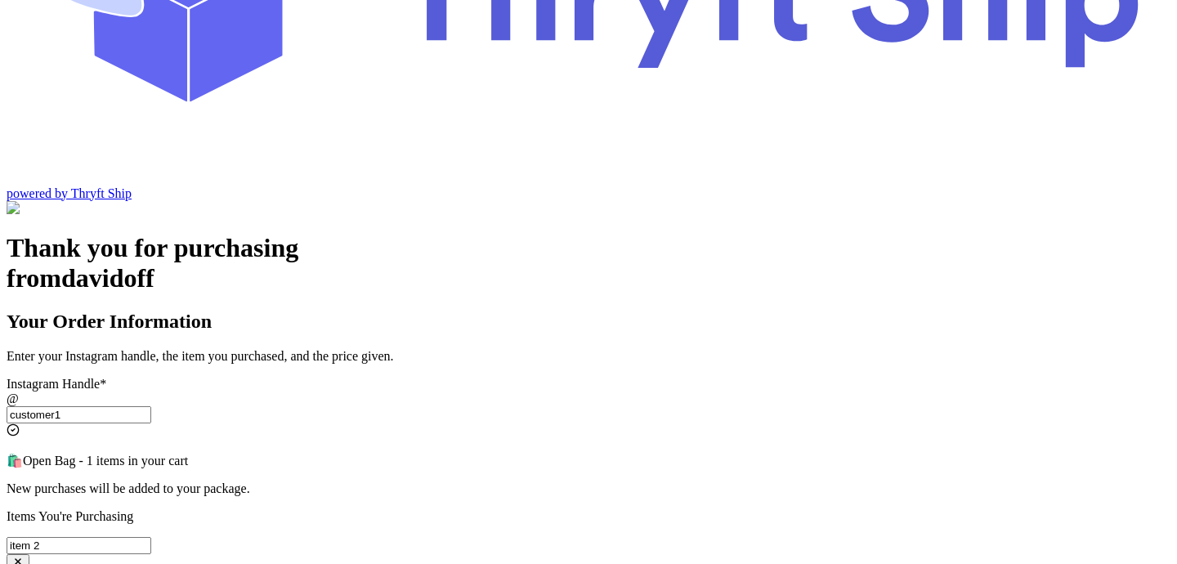
type input "Item102"
type input "50"
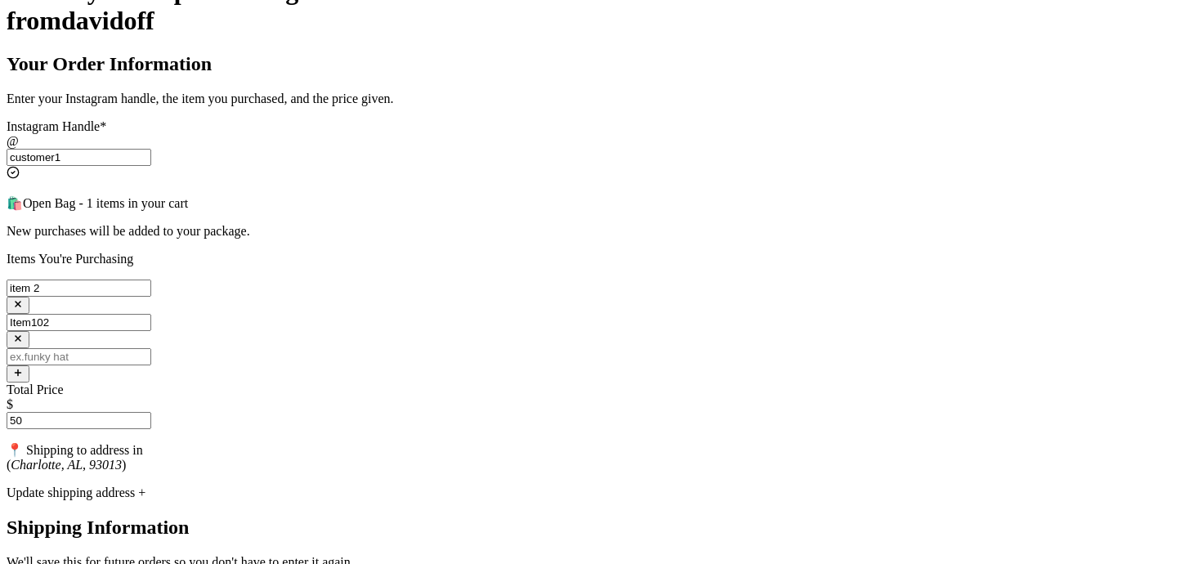
scroll to position [479, 0]
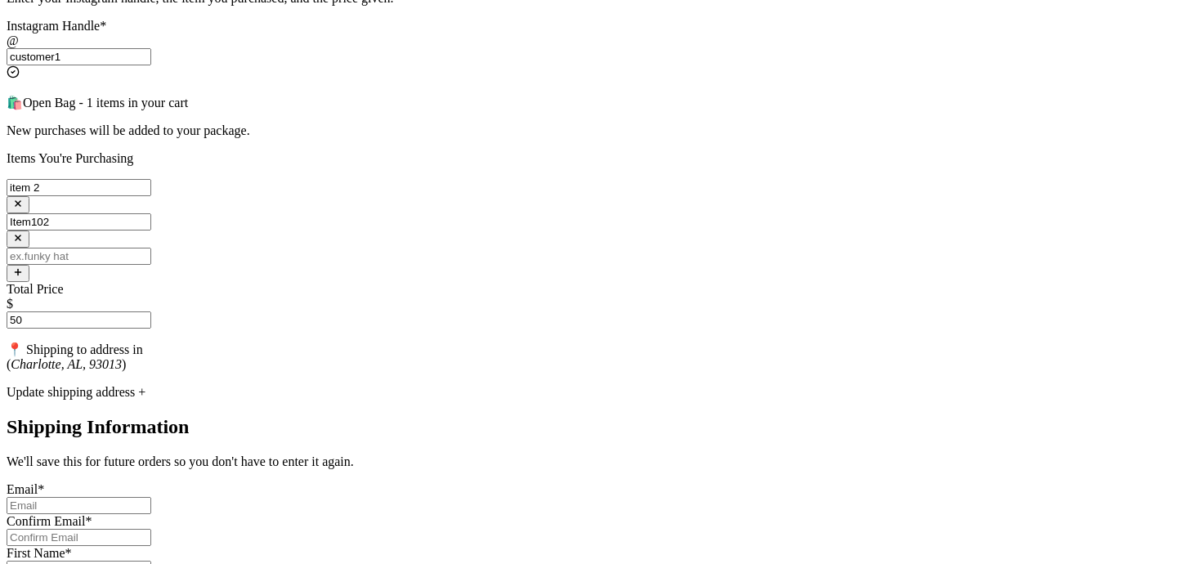
scroll to position [578, 0]
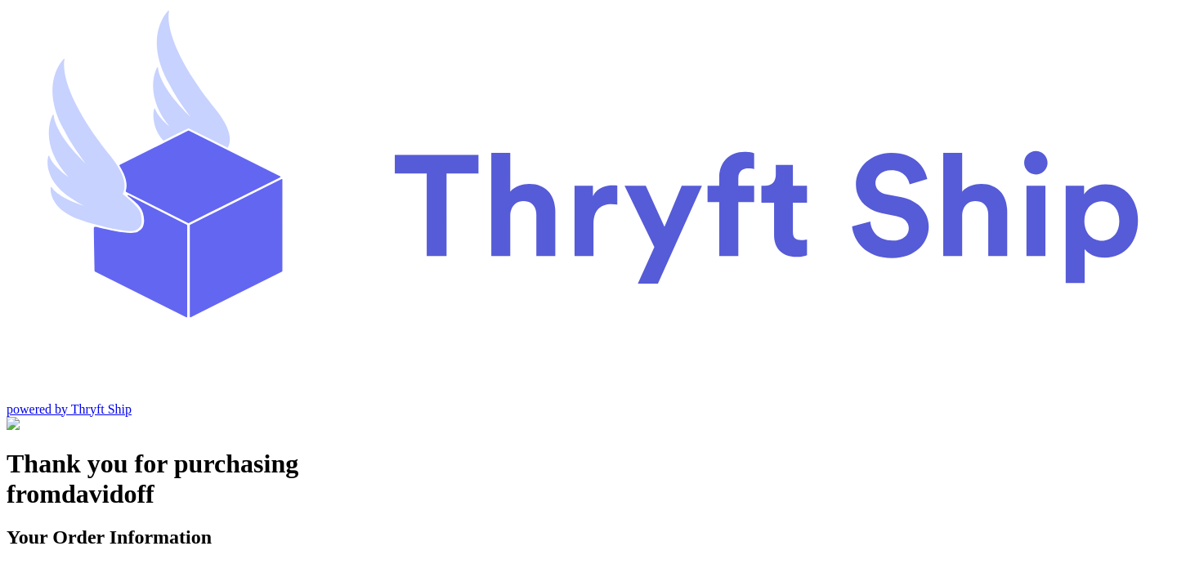
scroll to position [101, 0]
